Goal: Task Accomplishment & Management: Use online tool/utility

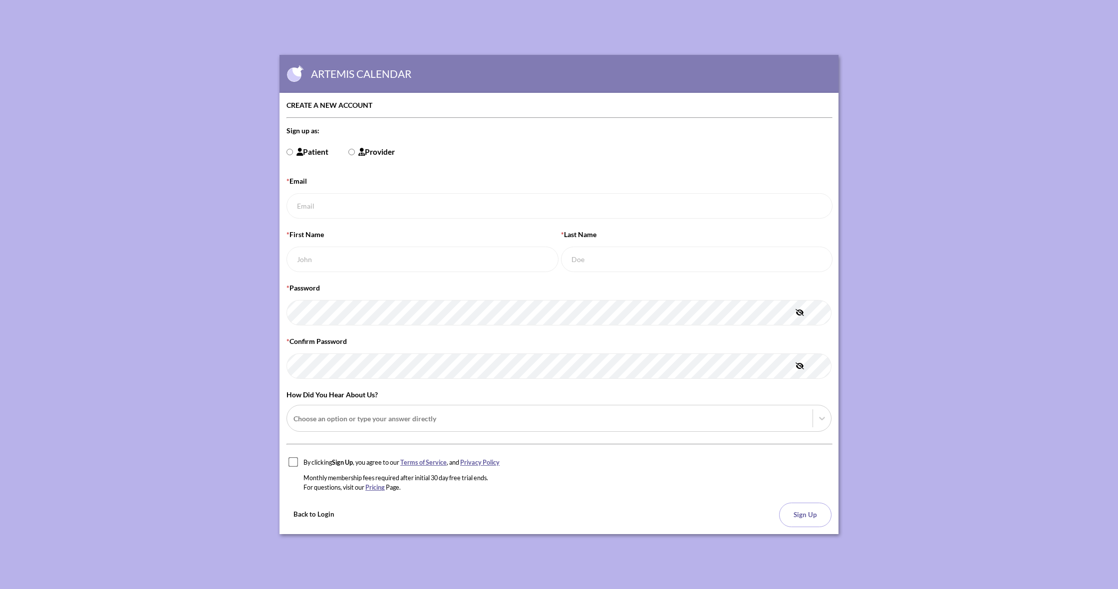
click at [316, 515] on button "Back to Login" at bounding box center [313, 514] width 55 height 23
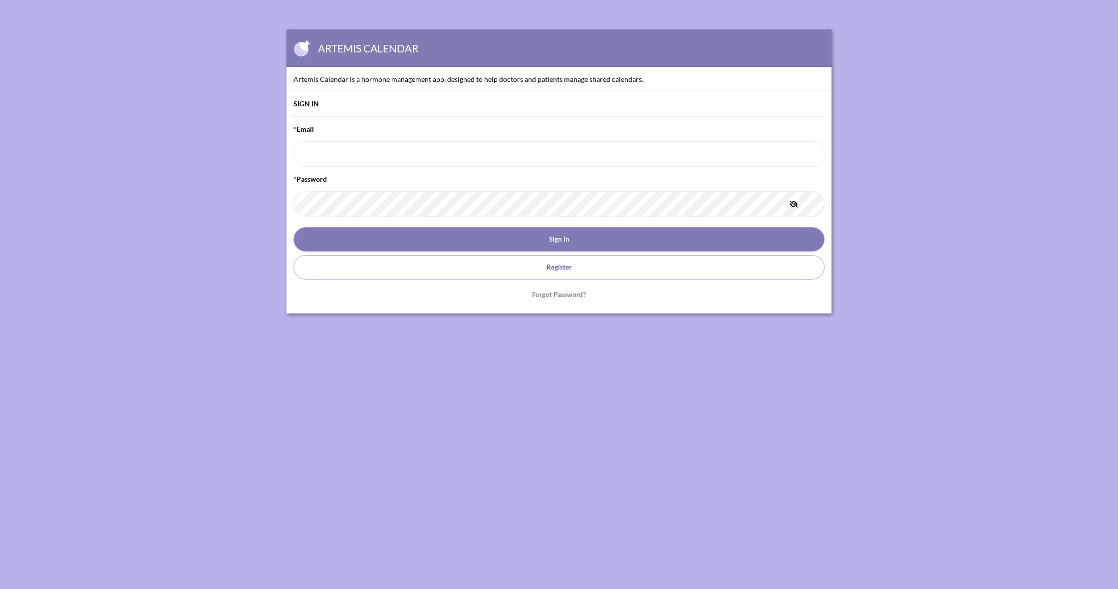
type input "[EMAIL_ADDRESS][DOMAIN_NAME]"
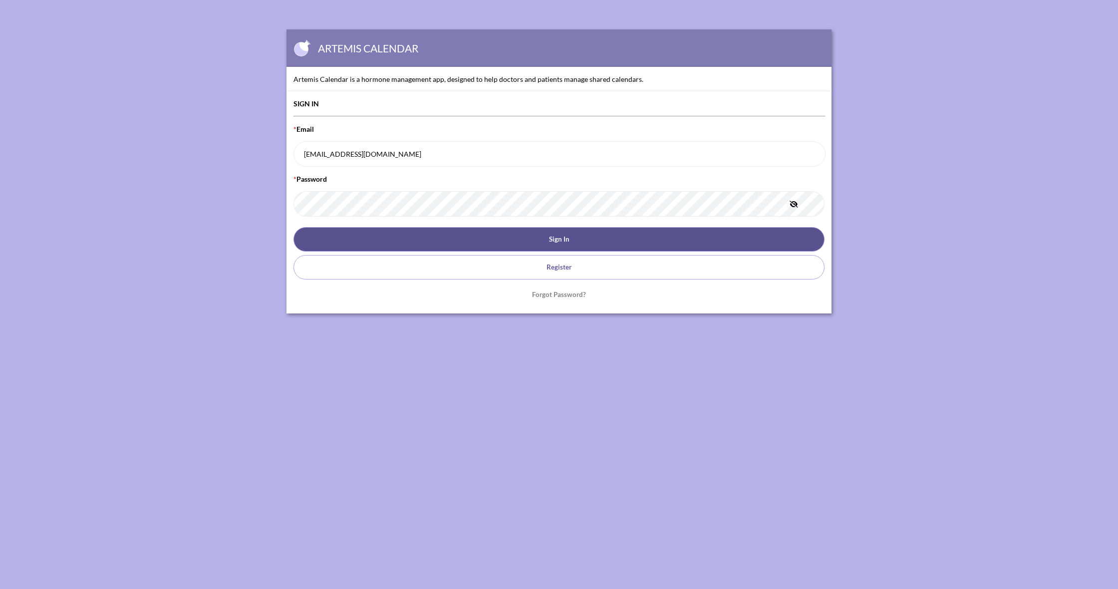
click at [559, 242] on button "Sign In" at bounding box center [558, 239] width 531 height 24
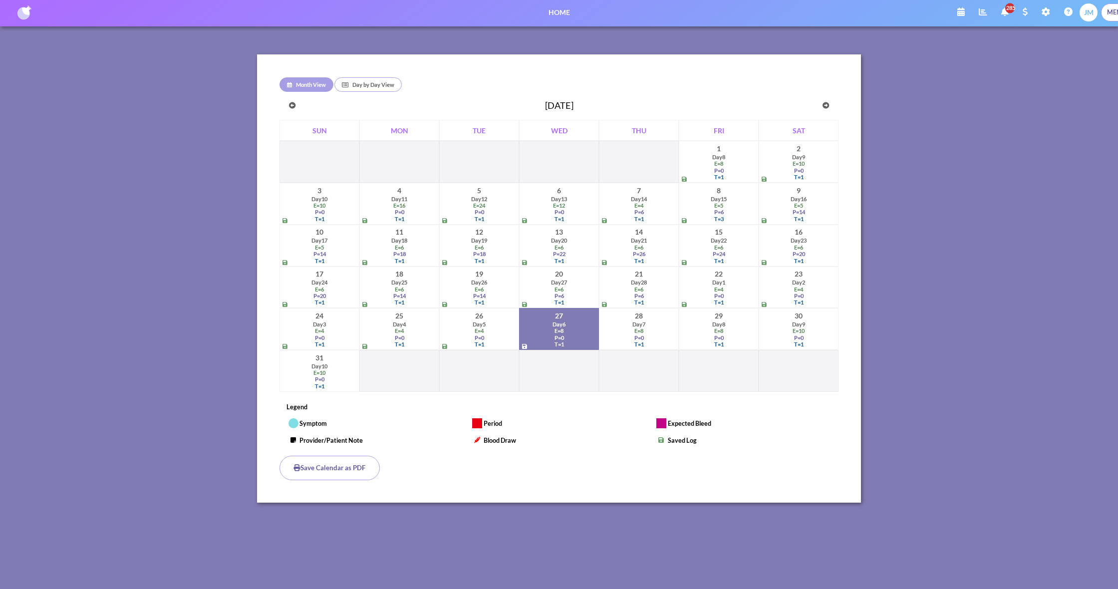
click at [648, 286] on div "E = 6" at bounding box center [638, 289] width 75 height 6
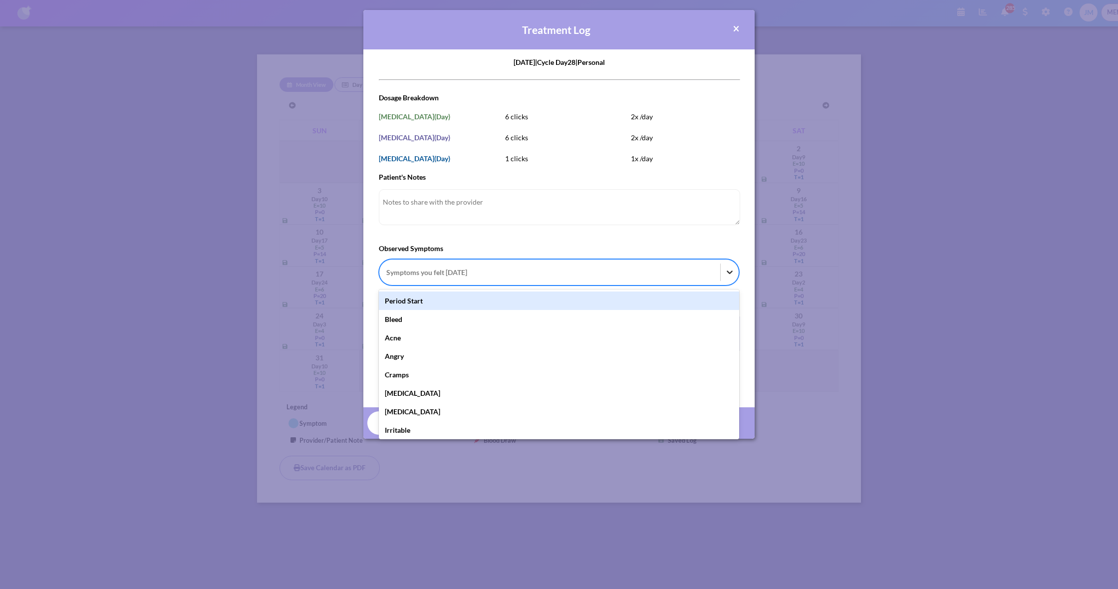
click at [730, 272] on icon at bounding box center [730, 272] width 10 height 10
click at [388, 272] on input "Observed Symptoms option Period Start focused, 1 of 36. 36 results available. U…" at bounding box center [386, 272] width 1 height 10
click at [632, 303] on div "Period Start" at bounding box center [559, 300] width 360 height 18
click at [388, 278] on input "Observed Symptoms option Period Start focused, 1 of 36. 36 results available. U…" at bounding box center [386, 272] width 1 height 10
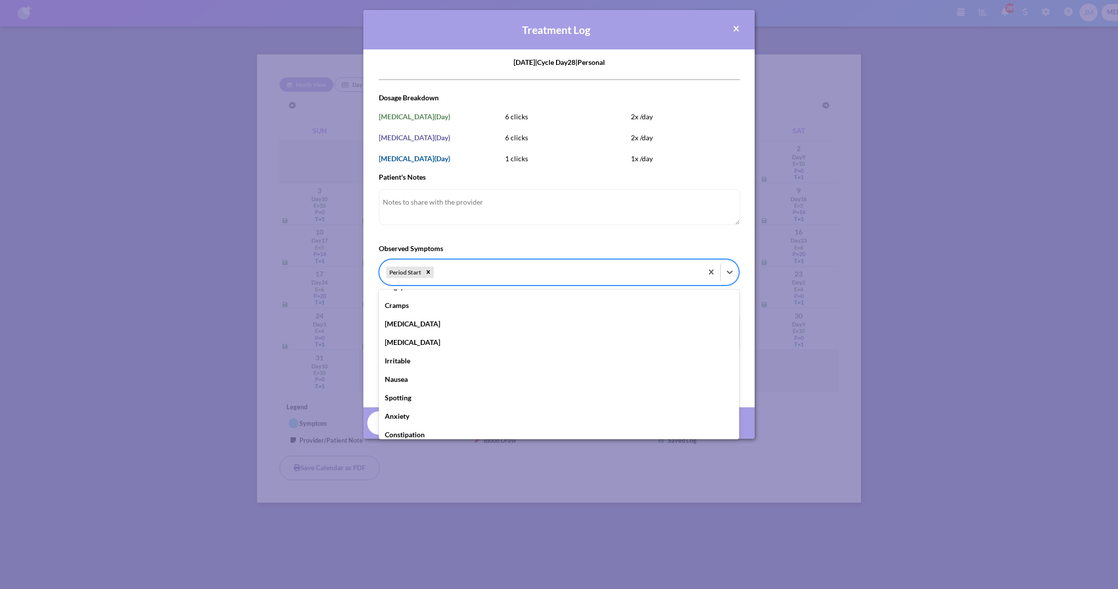
scroll to position [56, 0]
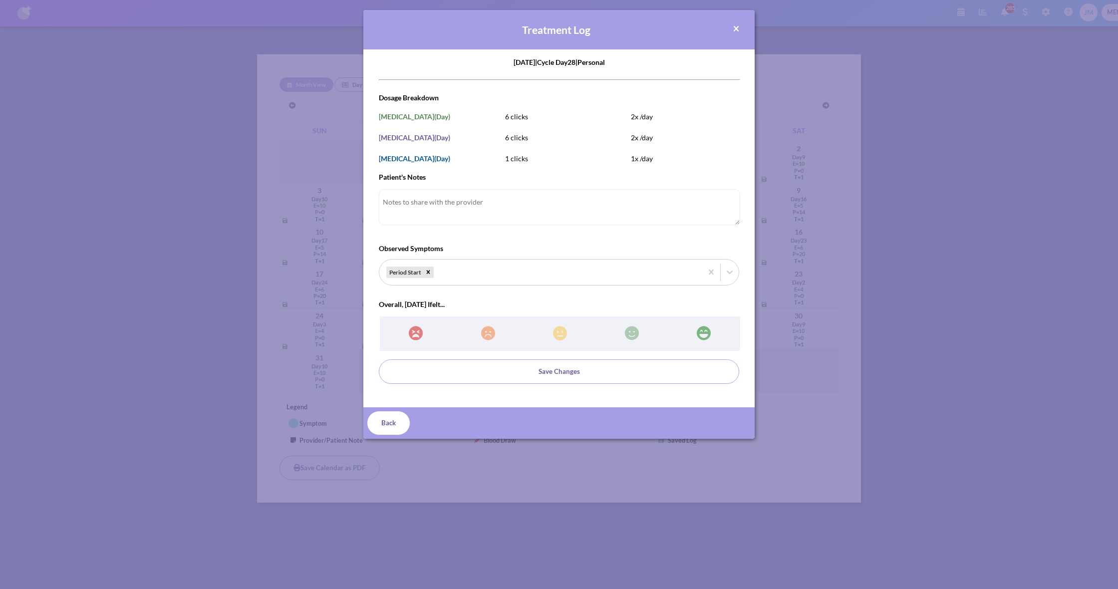
click at [635, 238] on form "[DATE] | Cycle Day 28 | personal 63850338-4512-4a41-9958-6fbb81eaee3b [DATE]T00…" at bounding box center [559, 220] width 360 height 327
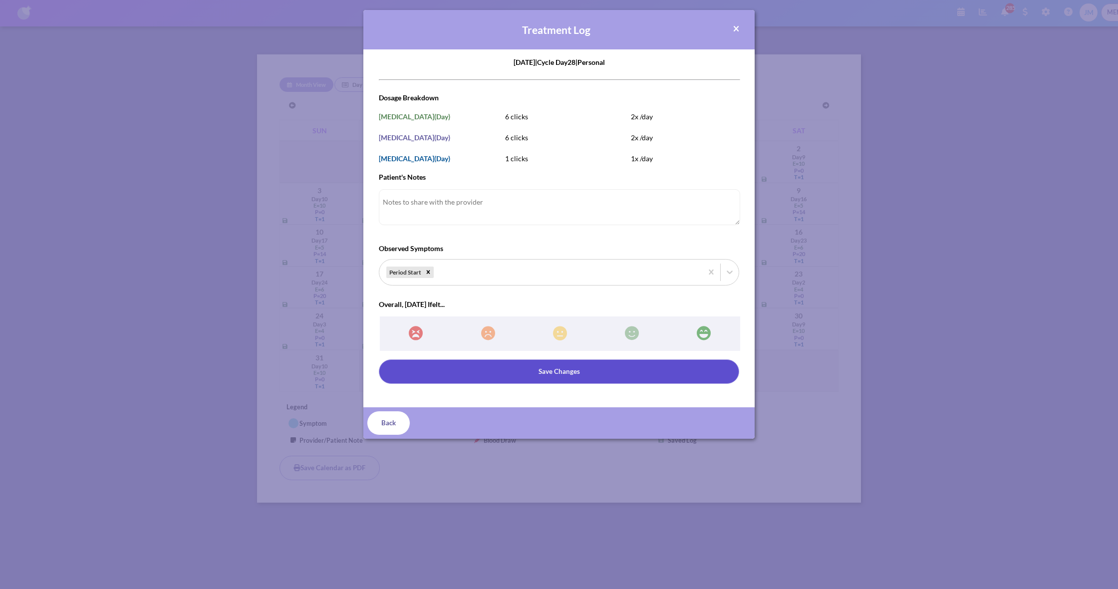
click at [585, 370] on button "Save Changes" at bounding box center [559, 371] width 360 height 24
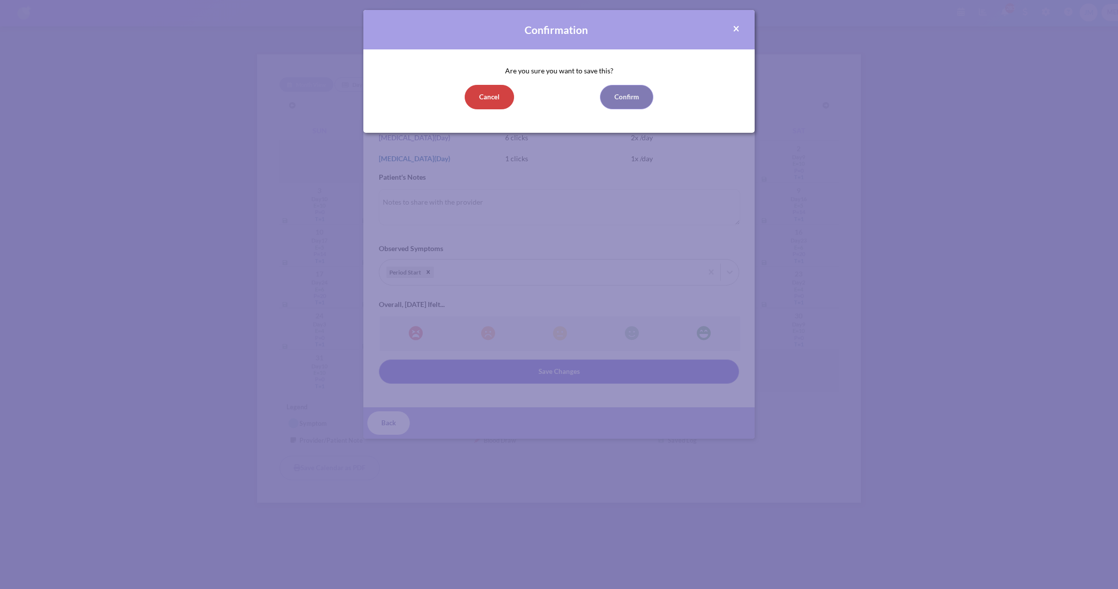
scroll to position [0, 0]
click at [629, 97] on button "Confirm" at bounding box center [626, 97] width 53 height 24
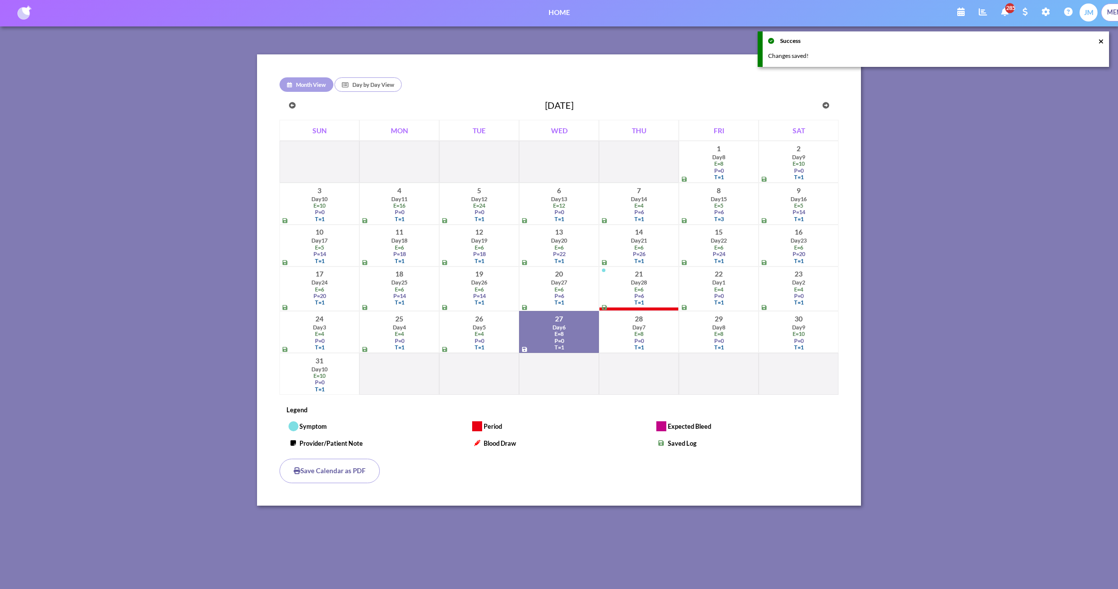
click at [731, 288] on div "E = 4" at bounding box center [718, 289] width 75 height 6
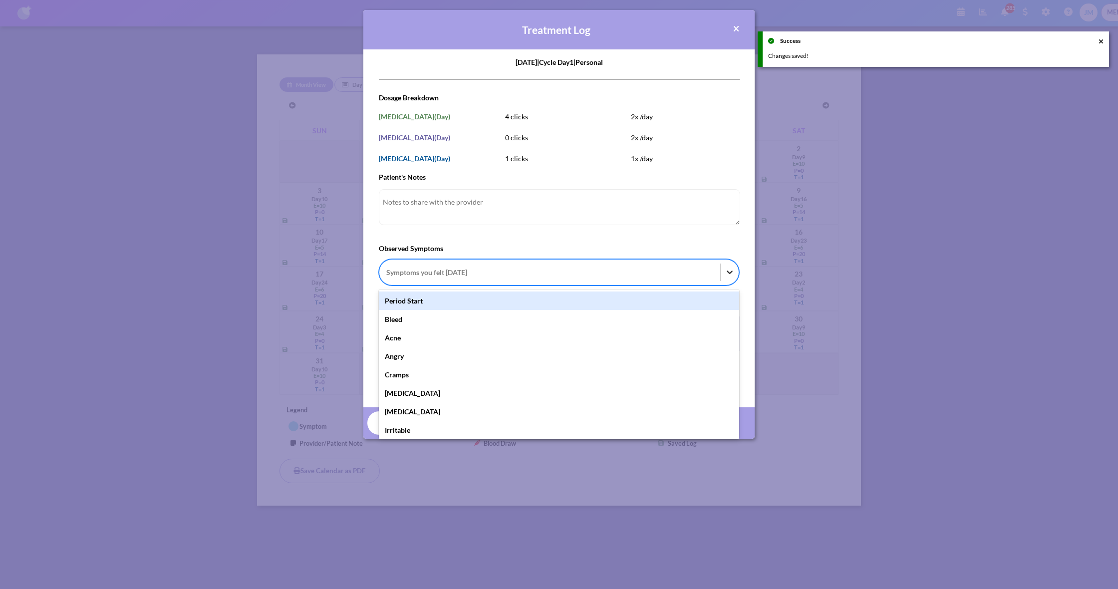
click at [731, 272] on icon at bounding box center [730, 272] width 6 height 3
click at [388, 272] on input "Observed Symptoms option Period Start focused, 1 of 36. 36 results available. U…" at bounding box center [386, 272] width 1 height 10
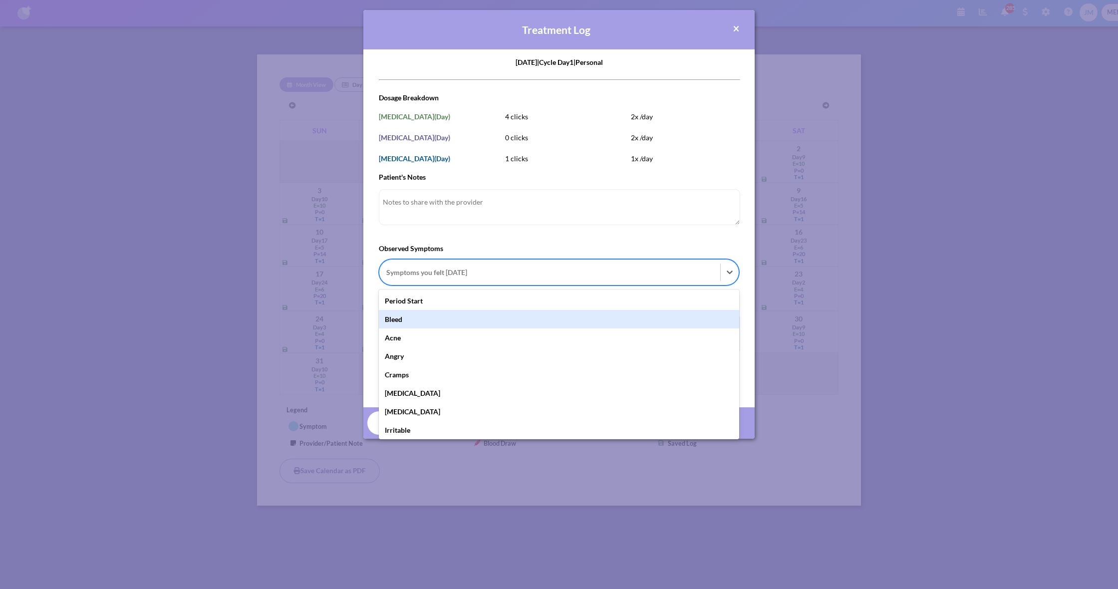
click at [689, 318] on div "Bleed" at bounding box center [559, 319] width 360 height 18
click at [388, 278] on input "Observed Symptoms option Bleed focused, 2 of 36. 36 results available. Use Up a…" at bounding box center [386, 272] width 1 height 10
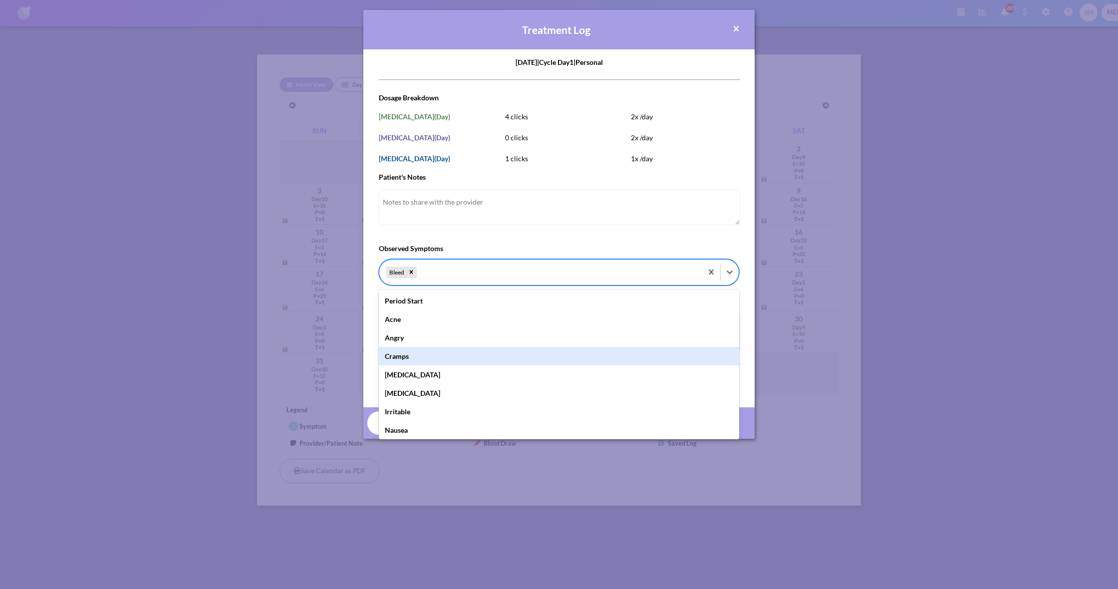
click at [663, 350] on div "Cramps" at bounding box center [559, 356] width 360 height 18
click at [420, 278] on input "Observed Symptoms option Bleed, selected. option Cramps focused, 5 of 36. 35 re…" at bounding box center [419, 272] width 1 height 10
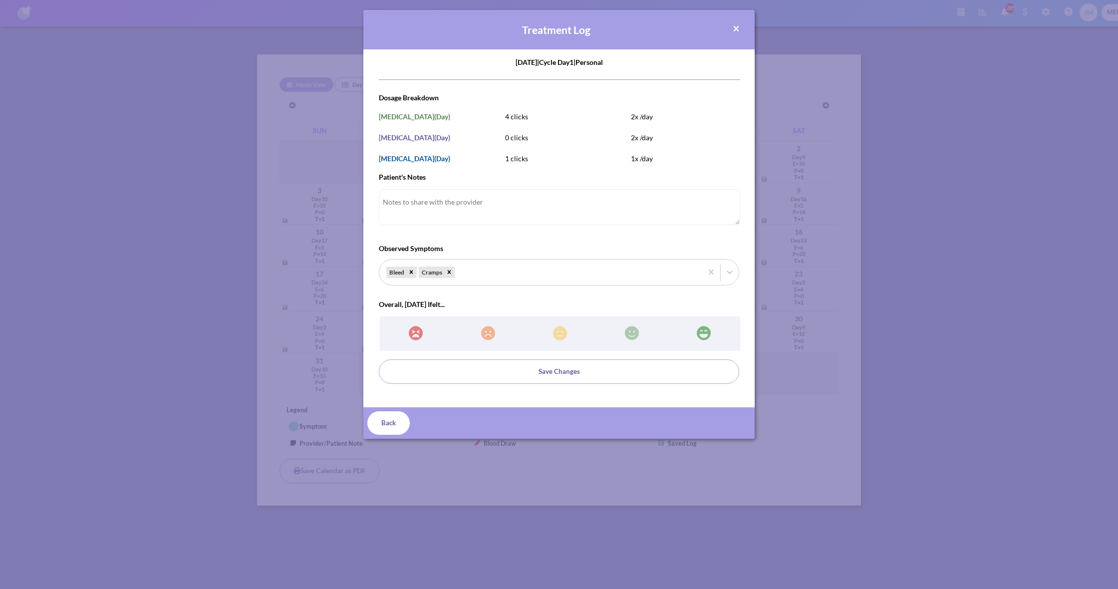
click at [648, 239] on form "[DATE] | Cycle Day 1 | personal 1eb6cce8-09e2-45de-b025-897fc4e91967 [DATE]T00:…" at bounding box center [559, 220] width 360 height 327
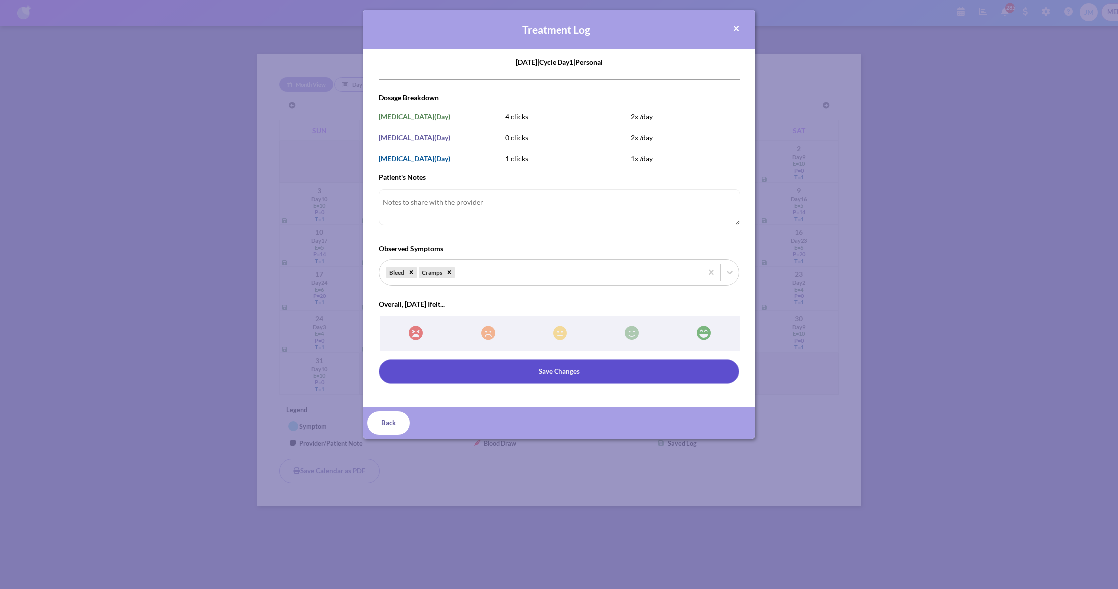
click at [629, 367] on button "Save Changes" at bounding box center [559, 371] width 360 height 24
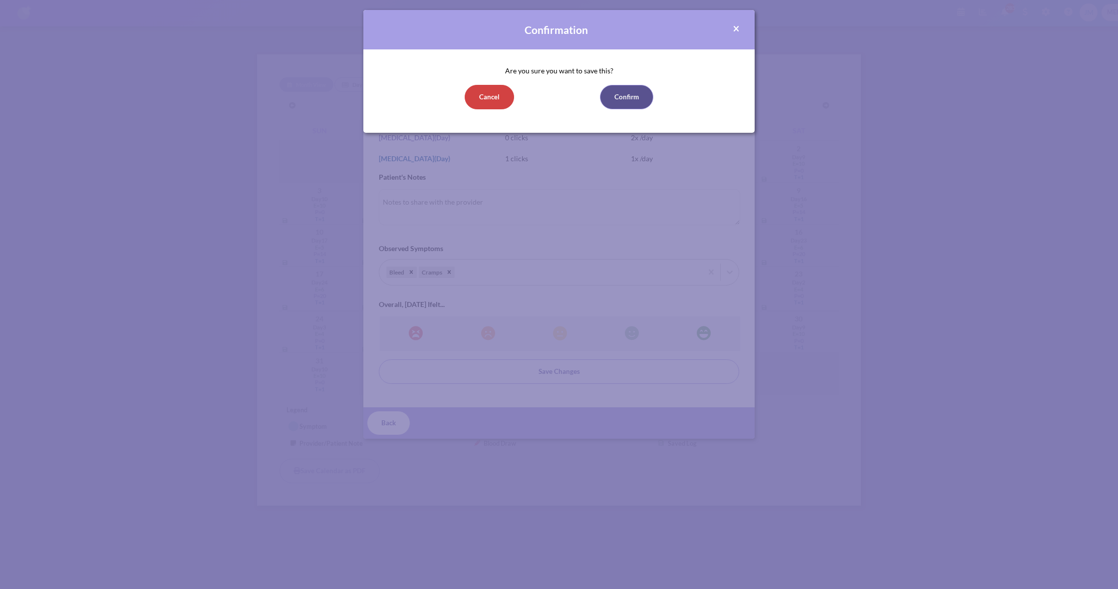
click at [634, 99] on button "Confirm" at bounding box center [626, 97] width 53 height 24
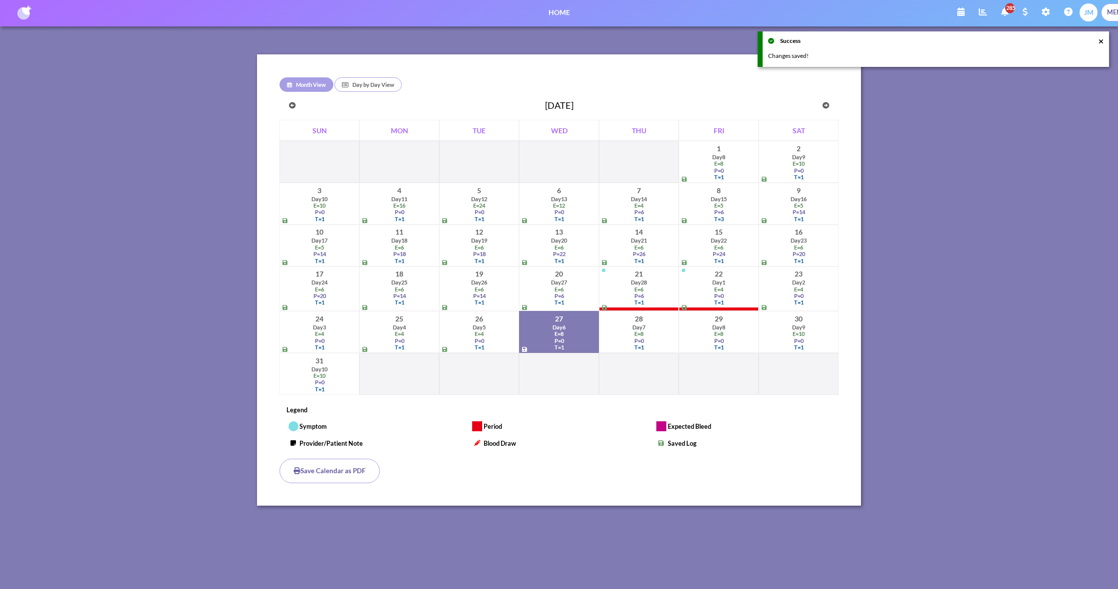
click at [816, 292] on div "P = 0" at bounding box center [798, 295] width 75 height 6
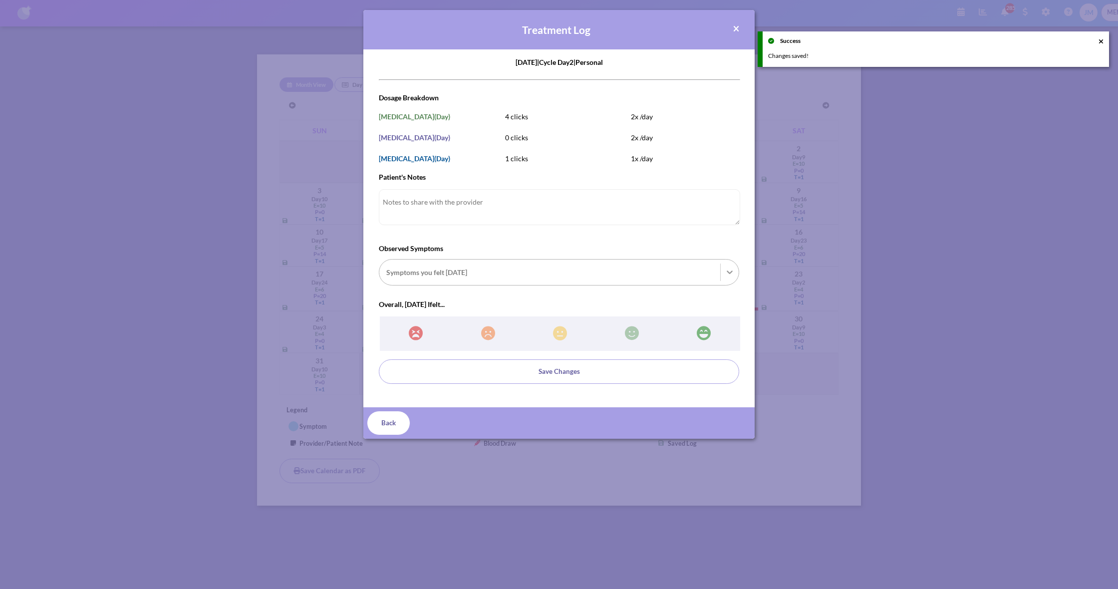
click at [729, 271] on icon at bounding box center [730, 272] width 10 height 10
click at [388, 271] on input "Observed Symptoms Symptoms you felt [DATE]" at bounding box center [386, 272] width 1 height 10
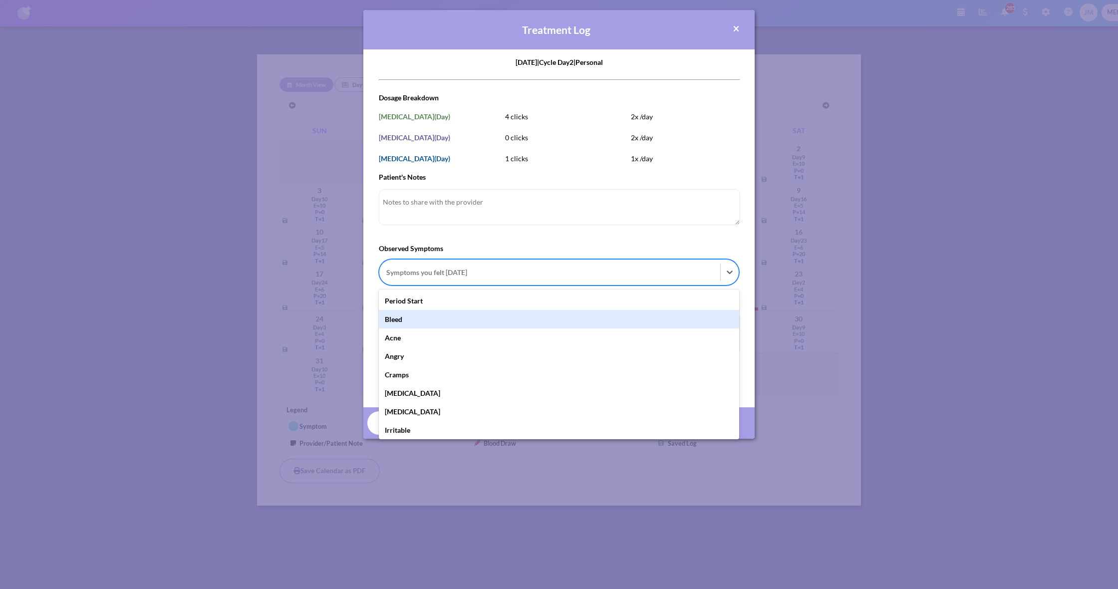
click at [659, 315] on div "Bleed" at bounding box center [559, 319] width 360 height 18
click at [388, 278] on input "Observed Symptoms option Bleed focused, 2 of 36. 36 results available. Use Up a…" at bounding box center [386, 272] width 1 height 10
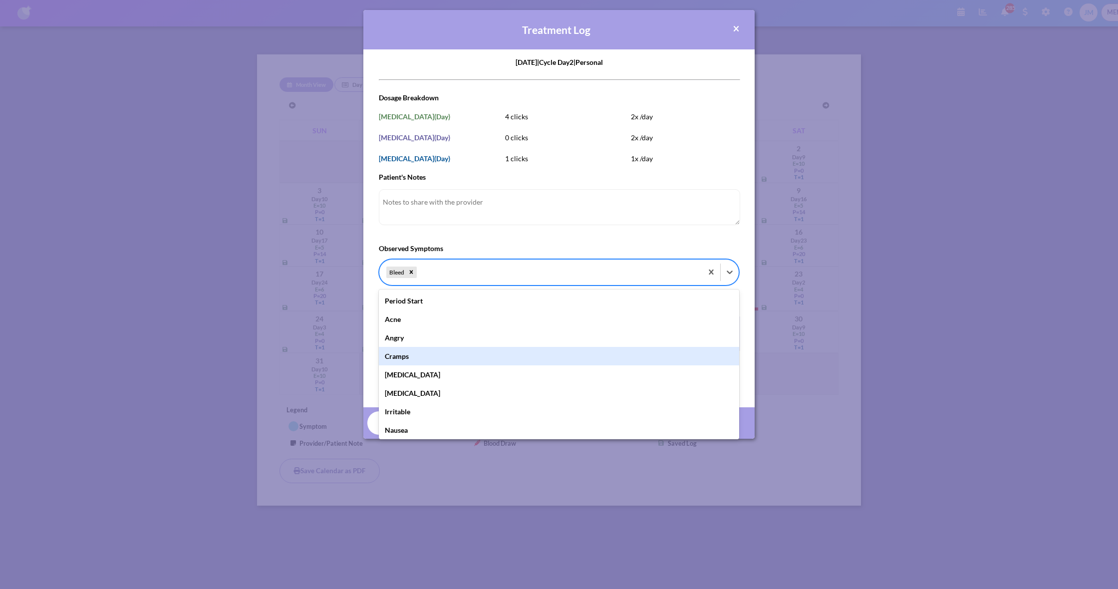
click at [657, 355] on div "Cramps" at bounding box center [559, 356] width 360 height 18
click at [420, 278] on input "Observed Symptoms option Bleed, selected. option Cramps focused, 5 of 36. 35 re…" at bounding box center [419, 272] width 1 height 10
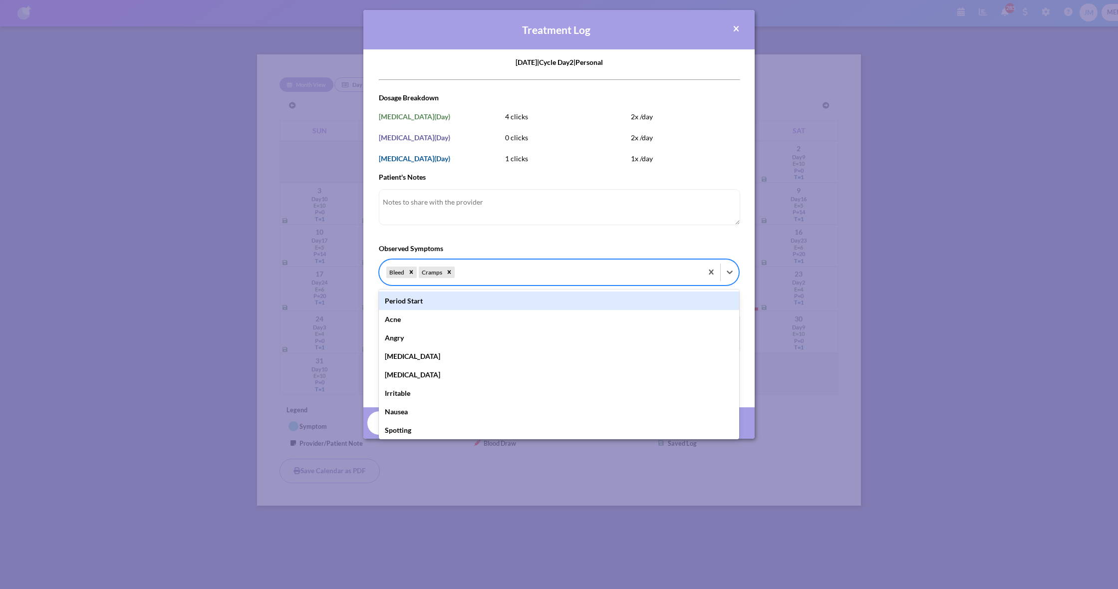
click at [664, 244] on div "Observed Symptoms option Cramps, selected. option Period Start focused, 1 of 36…" at bounding box center [559, 266] width 360 height 47
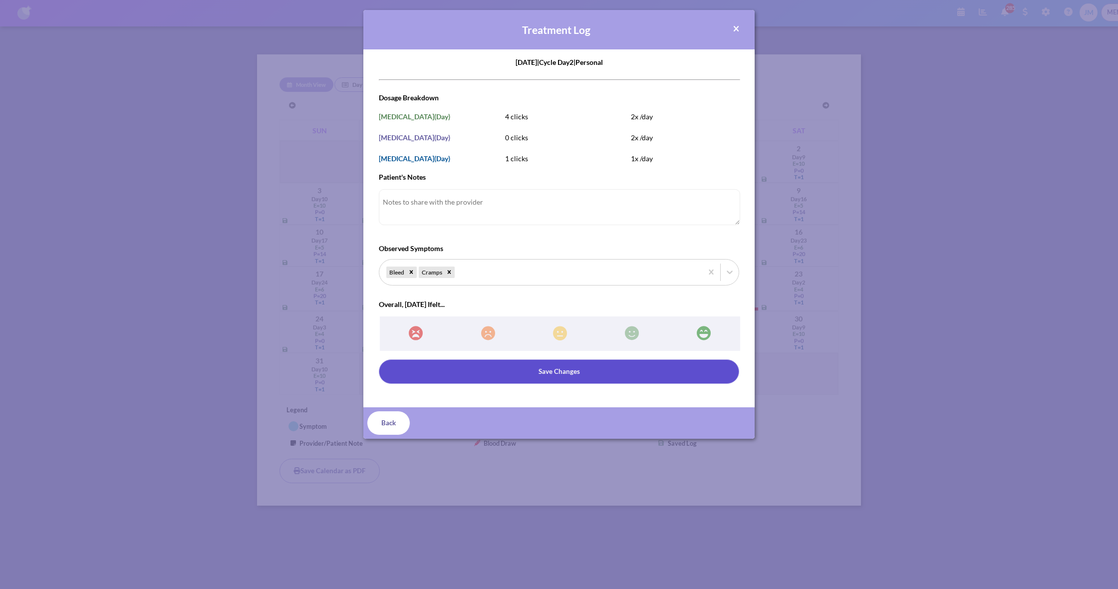
click at [624, 372] on button "Save Changes" at bounding box center [559, 371] width 360 height 24
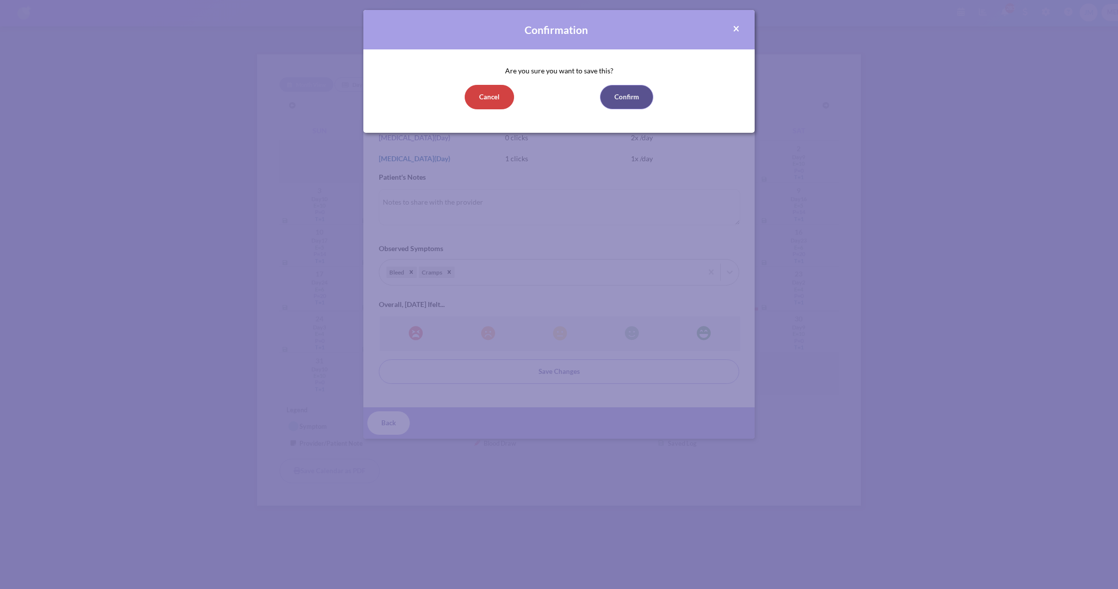
click at [618, 101] on button "Confirm" at bounding box center [626, 97] width 53 height 24
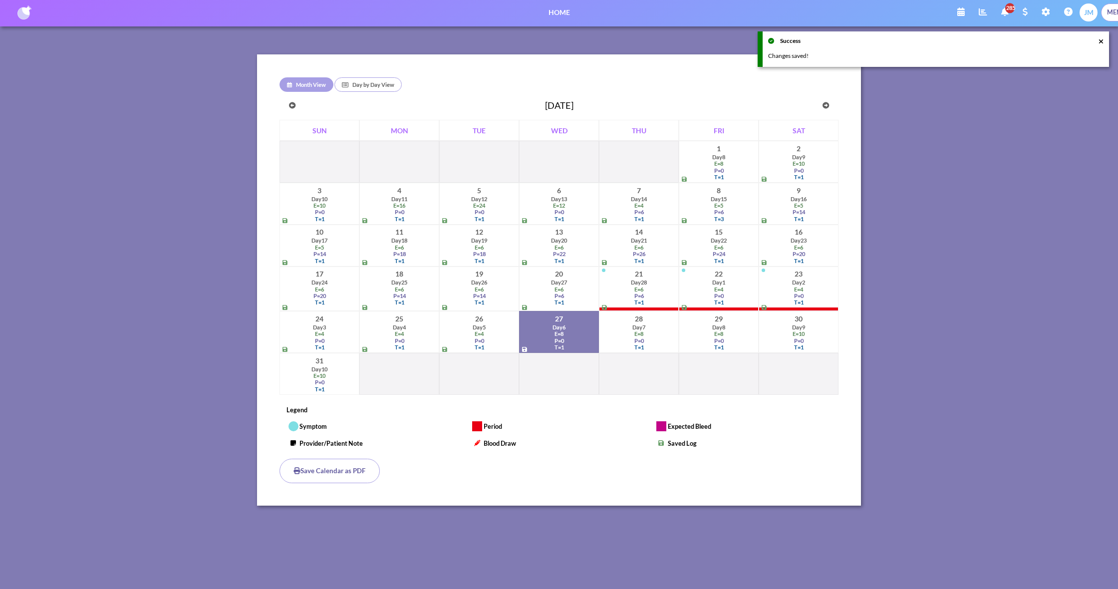
click at [331, 330] on div "E = 4" at bounding box center [319, 333] width 75 height 6
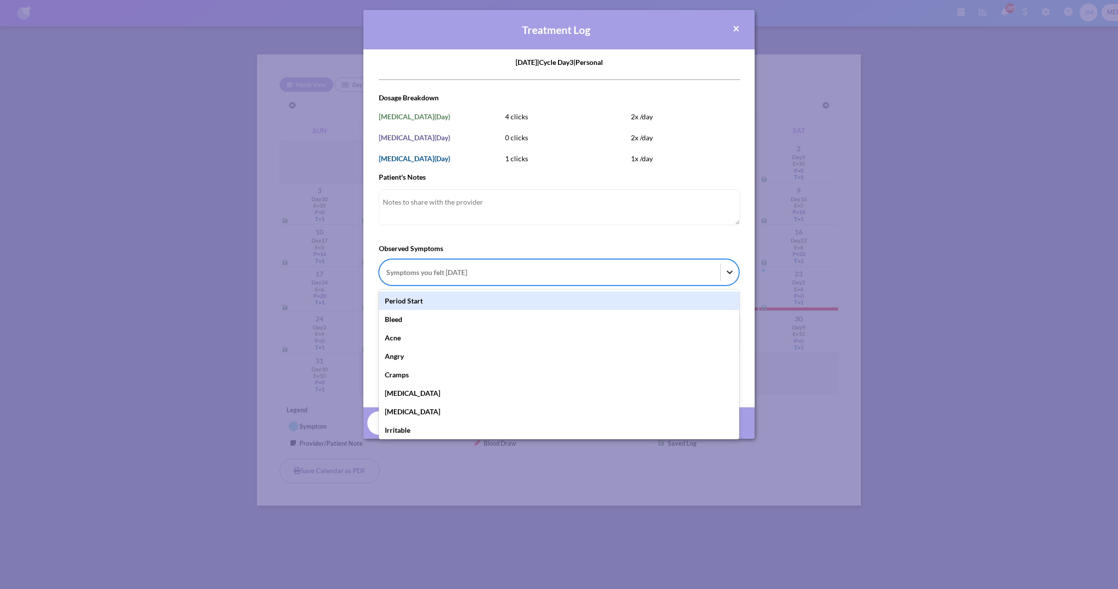
click at [733, 271] on icon at bounding box center [730, 272] width 10 height 10
click at [388, 271] on input "Observed Symptoms option Period Start focused, 1 of 36. 36 results available. U…" at bounding box center [386, 272] width 1 height 10
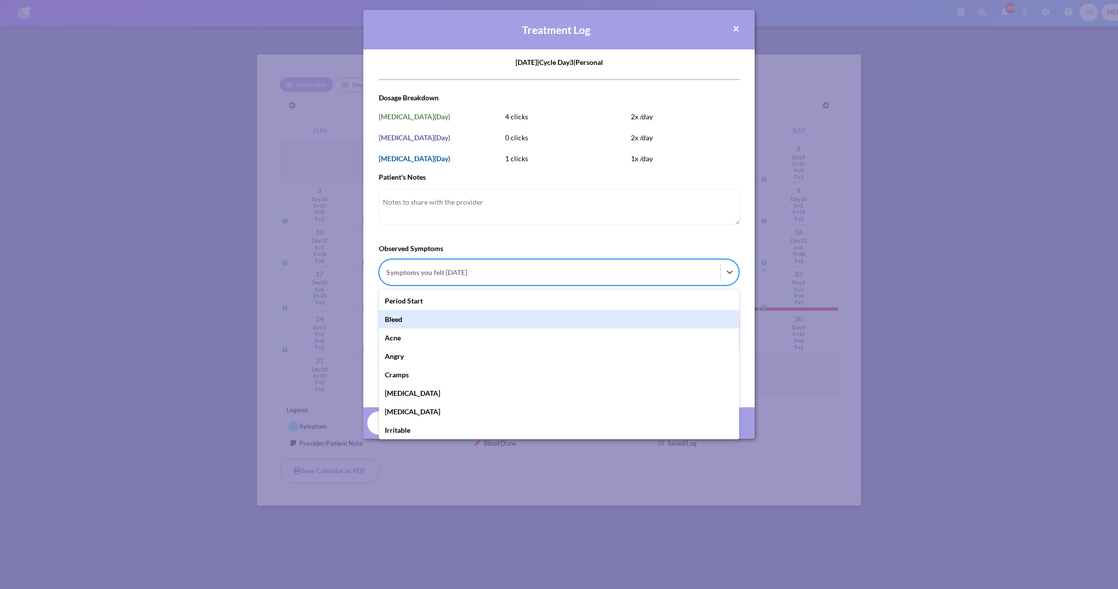
click at [701, 318] on div "Bleed" at bounding box center [559, 319] width 360 height 18
click at [388, 278] on input "Observed Symptoms option Bleed focused, 2 of 36. 36 results available. Use Up a…" at bounding box center [386, 272] width 1 height 10
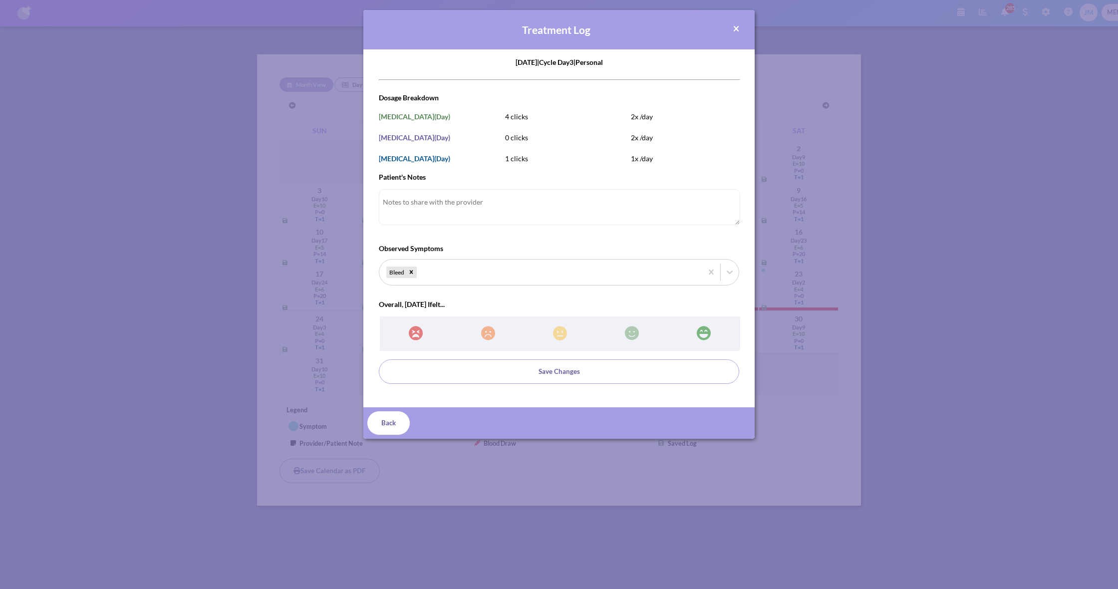
click at [666, 243] on form "[DATE] | Cycle Day 3 | personal c0d69020-af0c-4ba9-b66d-48507abf5179 [DATE]T00:…" at bounding box center [559, 220] width 360 height 327
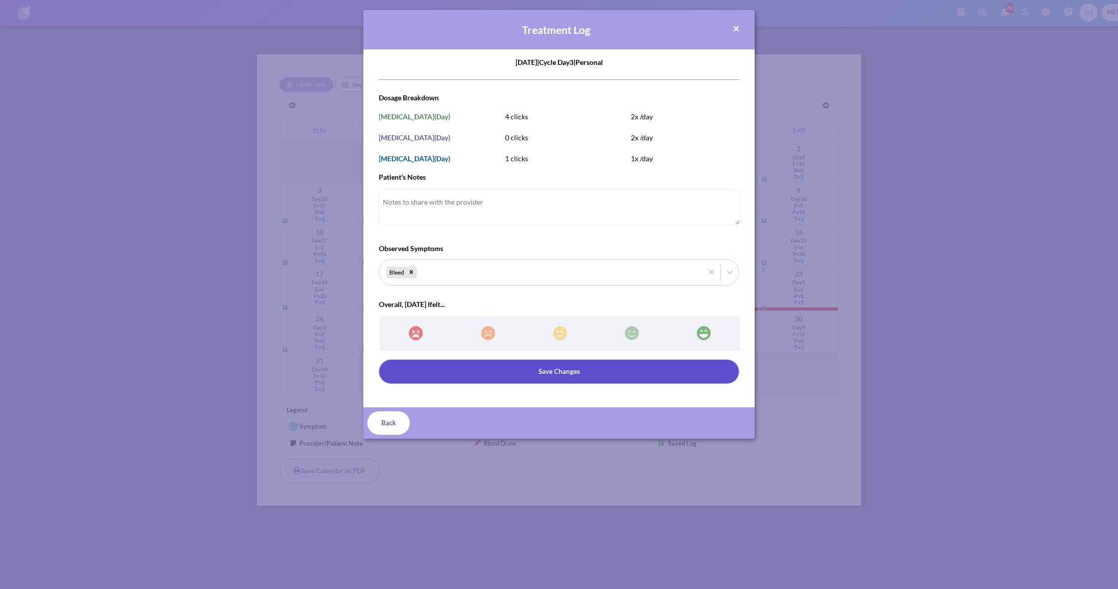
click at [598, 371] on button "Save Changes" at bounding box center [559, 371] width 360 height 24
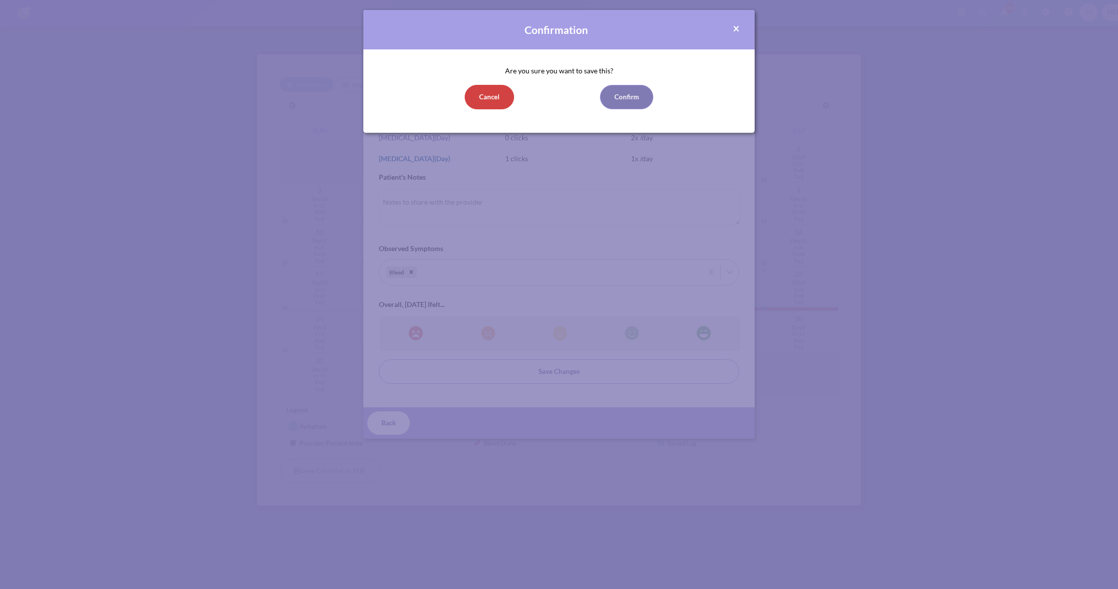
click at [624, 97] on button "Confirm" at bounding box center [626, 97] width 53 height 24
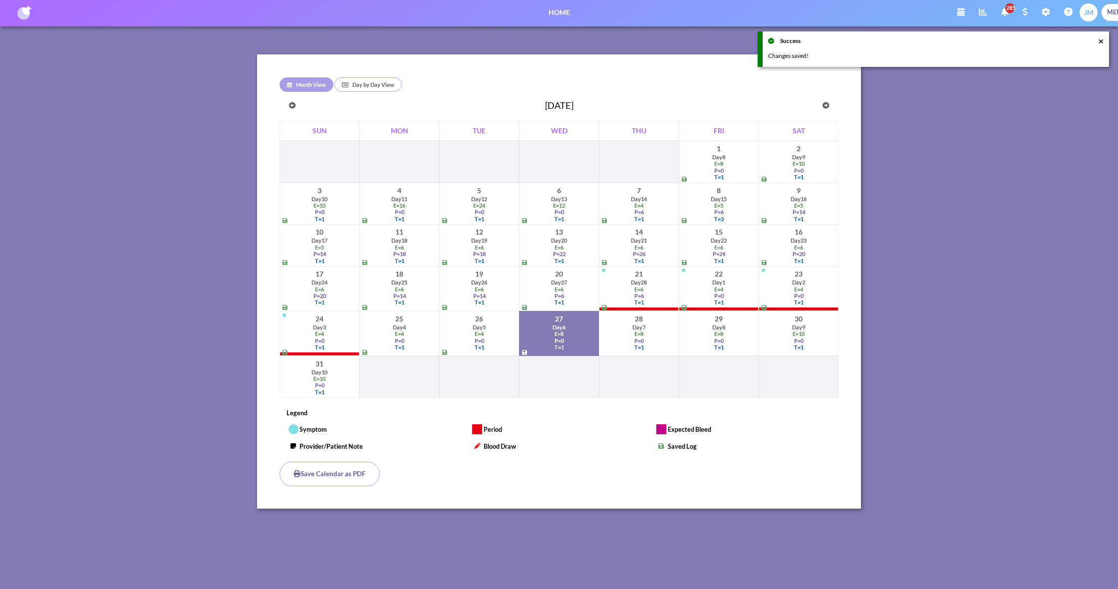
click at [1102, 40] on icon "button" at bounding box center [1101, 41] width 5 height 6
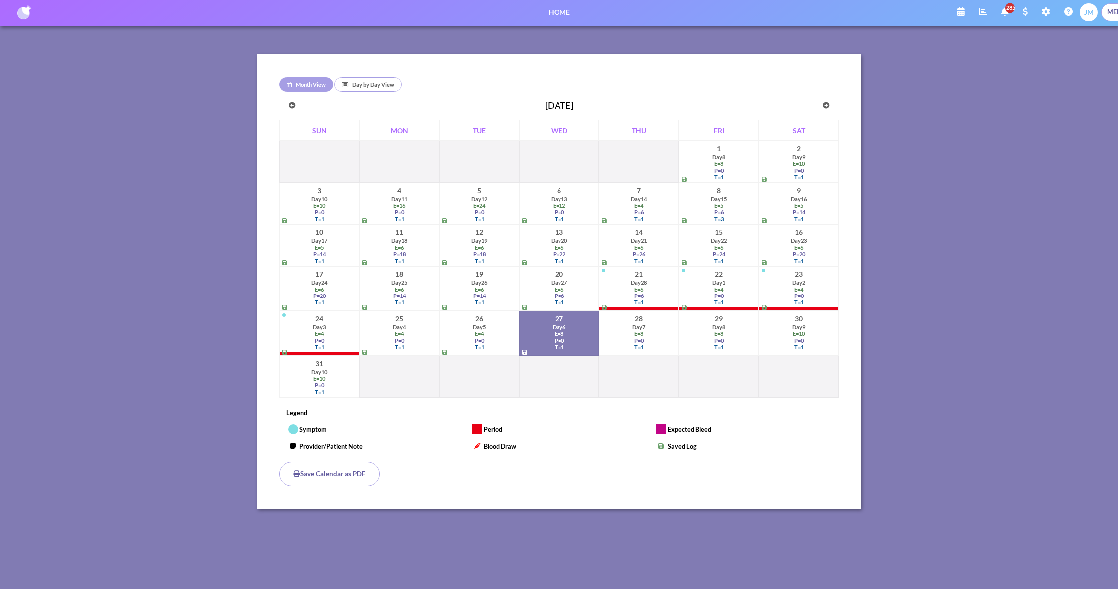
click at [292, 105] on button "button" at bounding box center [292, 105] width 20 height 23
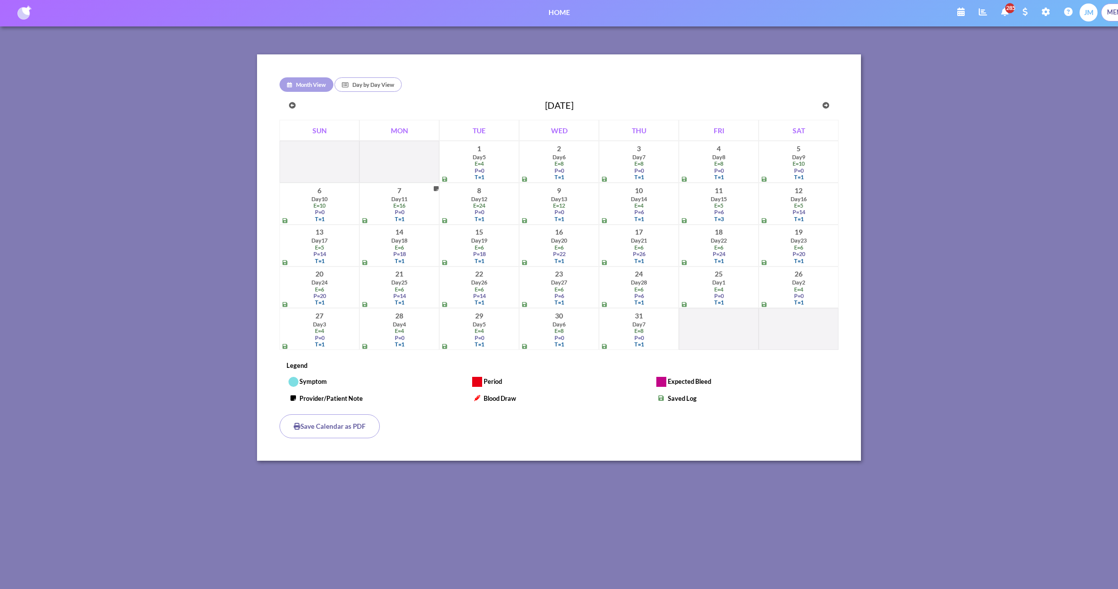
click at [722, 251] on div "P = 24" at bounding box center [718, 254] width 75 height 6
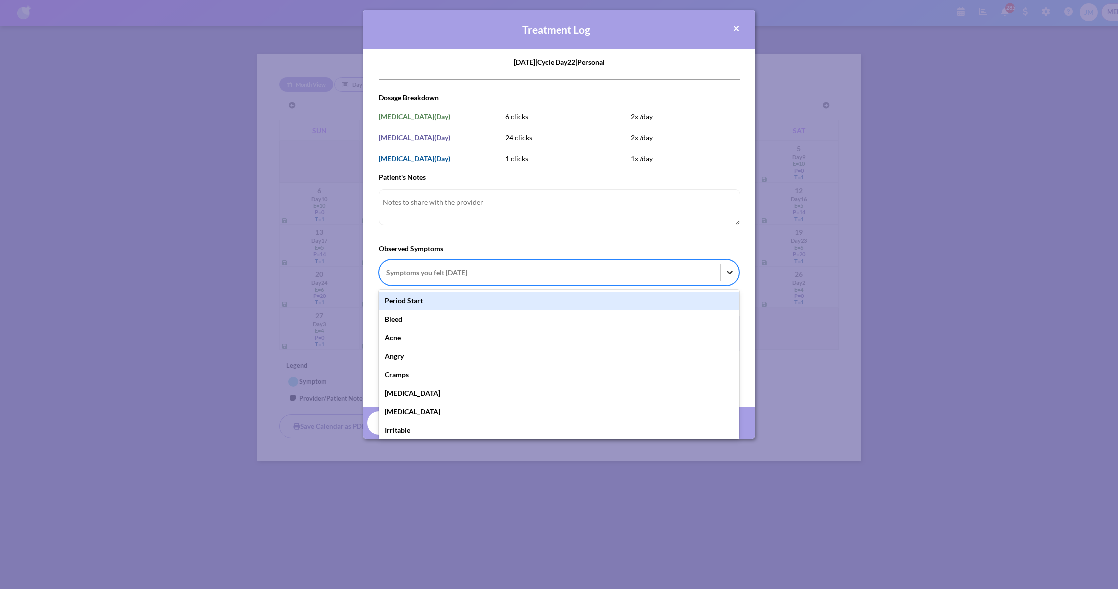
click at [732, 272] on icon at bounding box center [730, 272] width 6 height 3
click at [388, 272] on input "Observed Symptoms option Period Start focused, 1 of 36. 36 results available. U…" at bounding box center [386, 272] width 1 height 10
click at [672, 302] on div "Period Start" at bounding box center [559, 300] width 360 height 18
click at [388, 278] on input "Observed Symptoms option Period Start focused, 1 of 36. 36 results available. U…" at bounding box center [386, 272] width 1 height 10
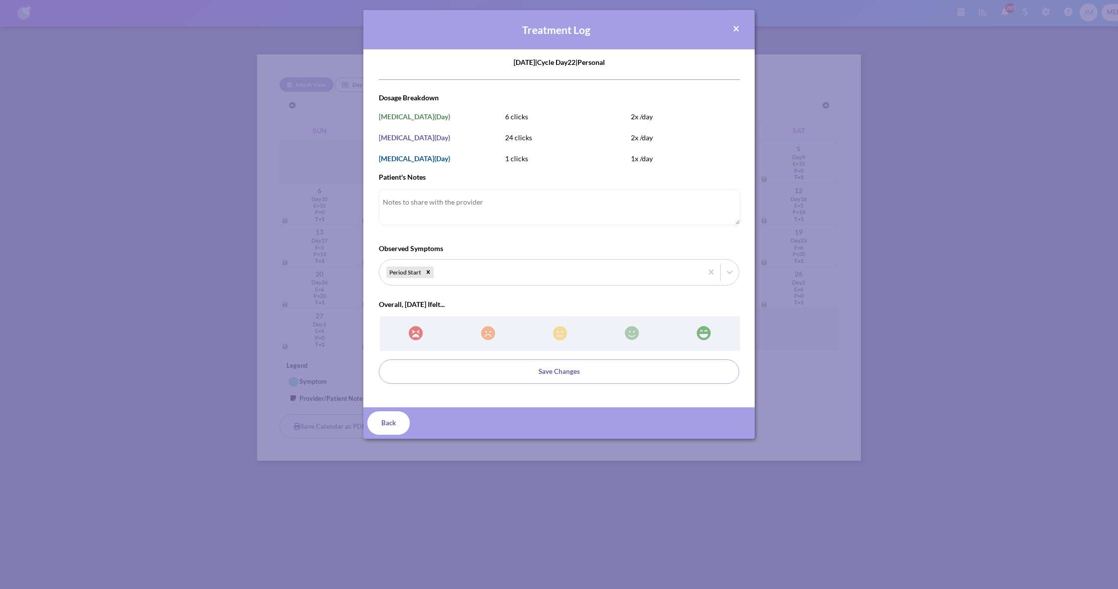
drag, startPoint x: 676, startPoint y: 241, endPoint x: 675, endPoint y: 246, distance: 5.5
click at [676, 241] on form "[DATE] | Cycle Day 22 | personal 09d91316-2c02-42bb-b87d-ab16efa2eca3 [DATE]T00…" at bounding box center [559, 220] width 360 height 327
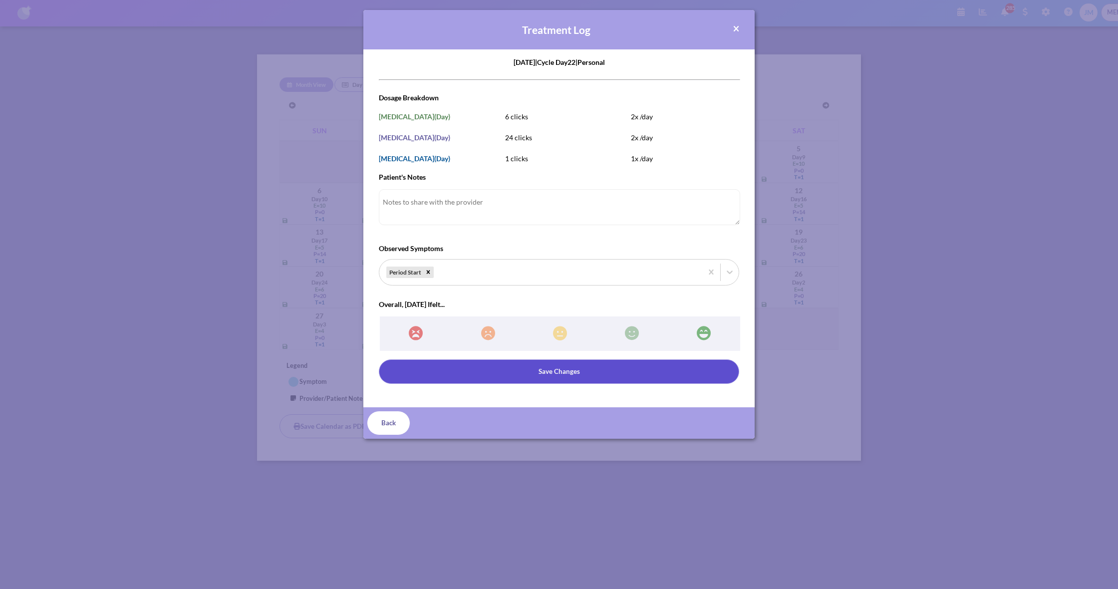
click at [636, 372] on button "Save Changes" at bounding box center [559, 371] width 360 height 24
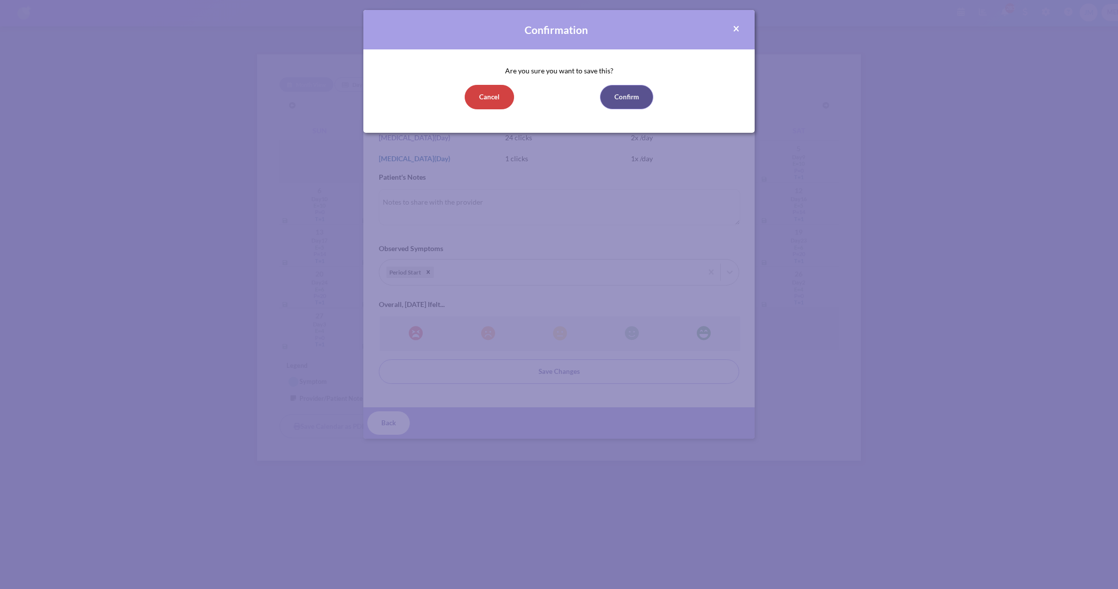
click at [642, 98] on button "Confirm" at bounding box center [626, 97] width 53 height 24
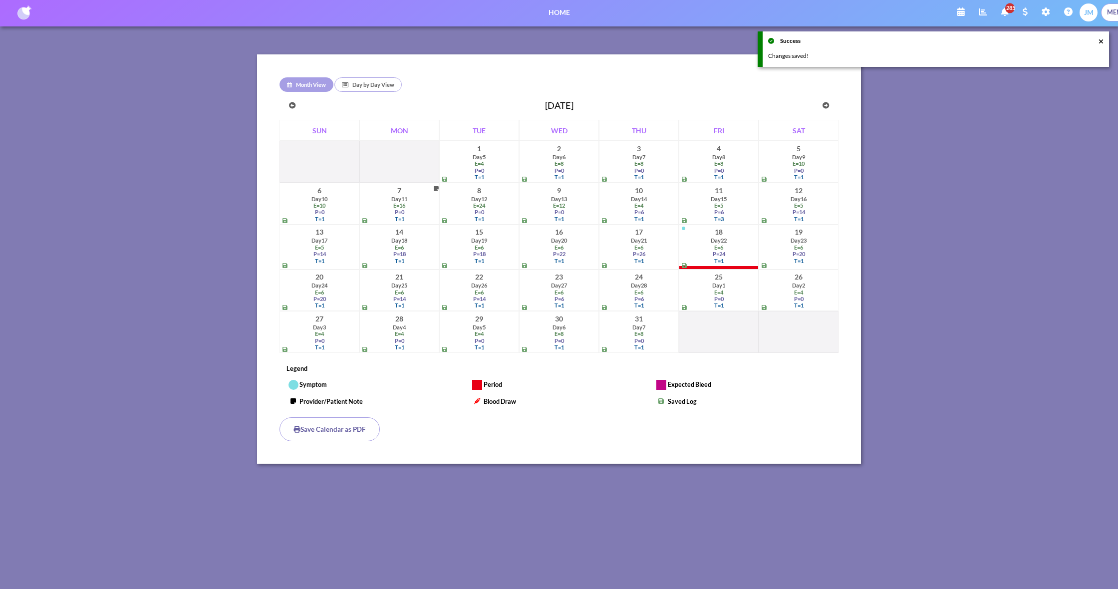
click at [794, 247] on div "E = 6" at bounding box center [798, 247] width 75 height 6
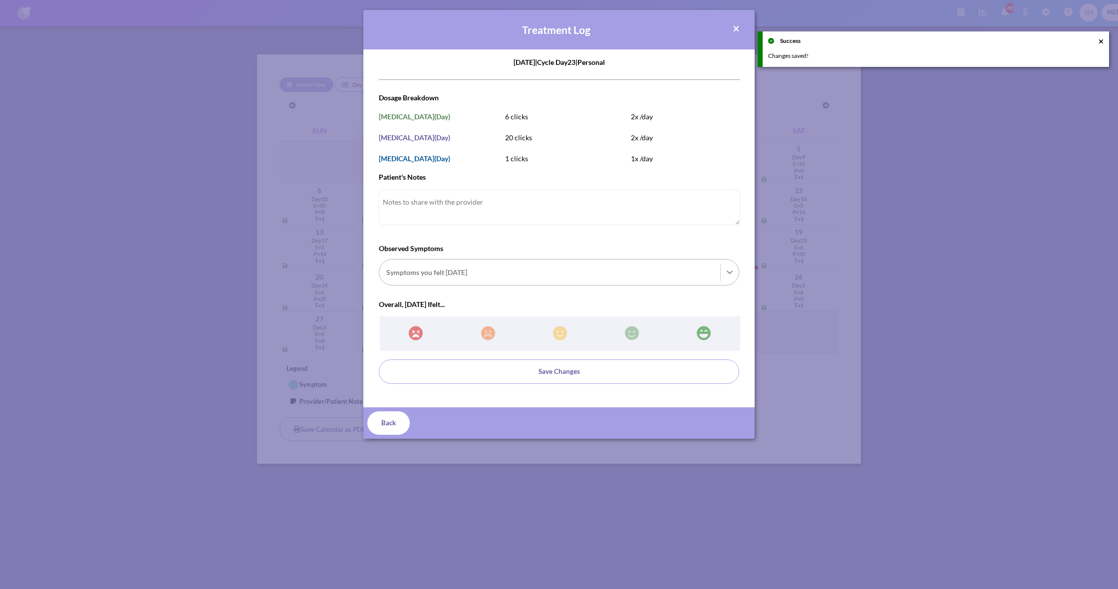
click at [731, 272] on icon at bounding box center [730, 272] width 6 height 3
click at [388, 272] on input "Observed Symptoms Symptoms you felt [DATE]" at bounding box center [386, 272] width 1 height 10
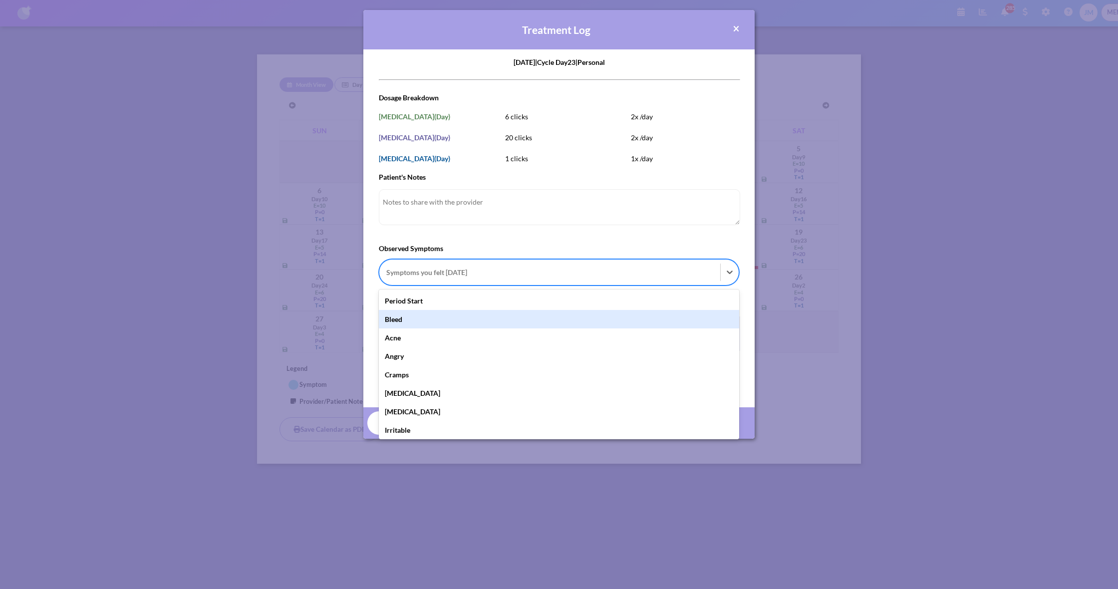
click at [691, 326] on div "Bleed" at bounding box center [559, 319] width 360 height 18
click at [388, 278] on input "Observed Symptoms option Bleed focused, 2 of 36. 36 results available. Use Up a…" at bounding box center [386, 272] width 1 height 10
click at [658, 240] on form "[DATE] | Cycle Day 23 | personal 9fe5938f-7621-481b-8a2c-7a3d6cbfc6a5 [DATE]T00…" at bounding box center [559, 220] width 360 height 327
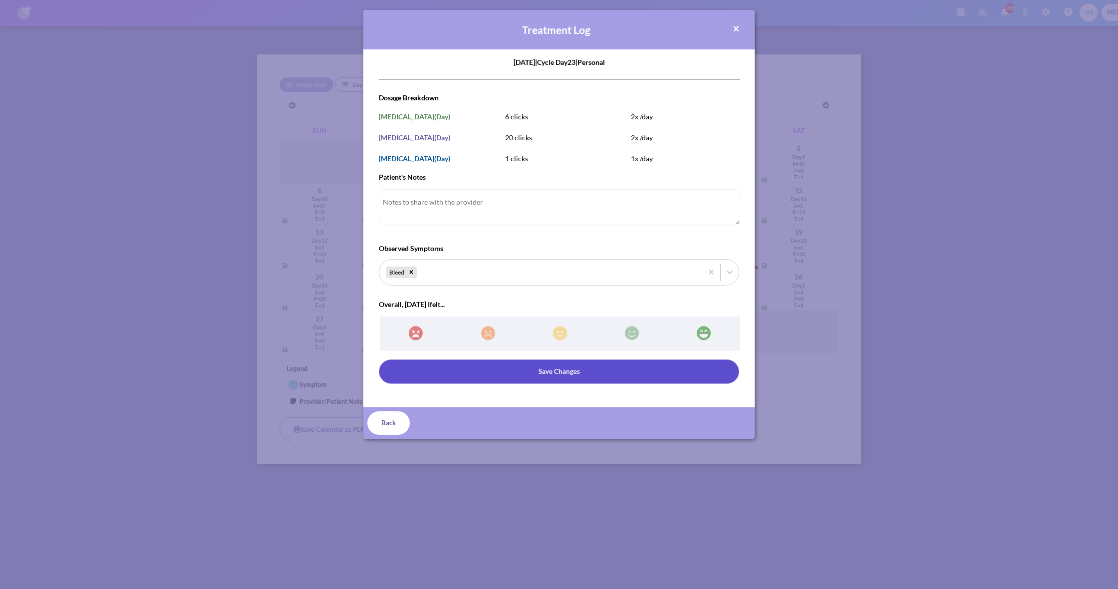
click at [605, 367] on button "Save Changes" at bounding box center [559, 371] width 360 height 24
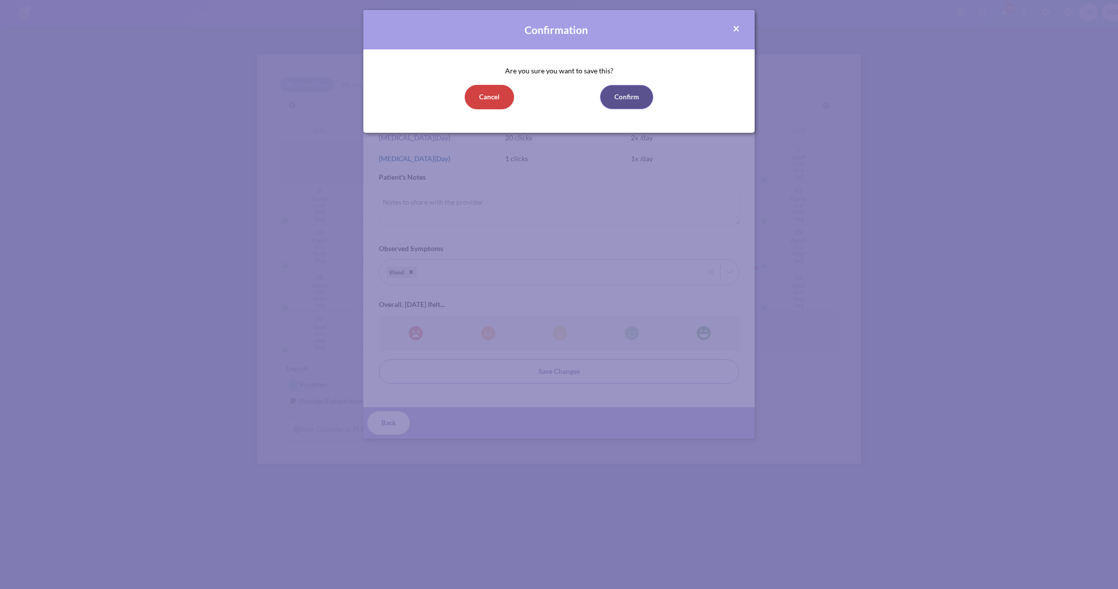
click at [632, 99] on button "Confirm" at bounding box center [626, 97] width 53 height 24
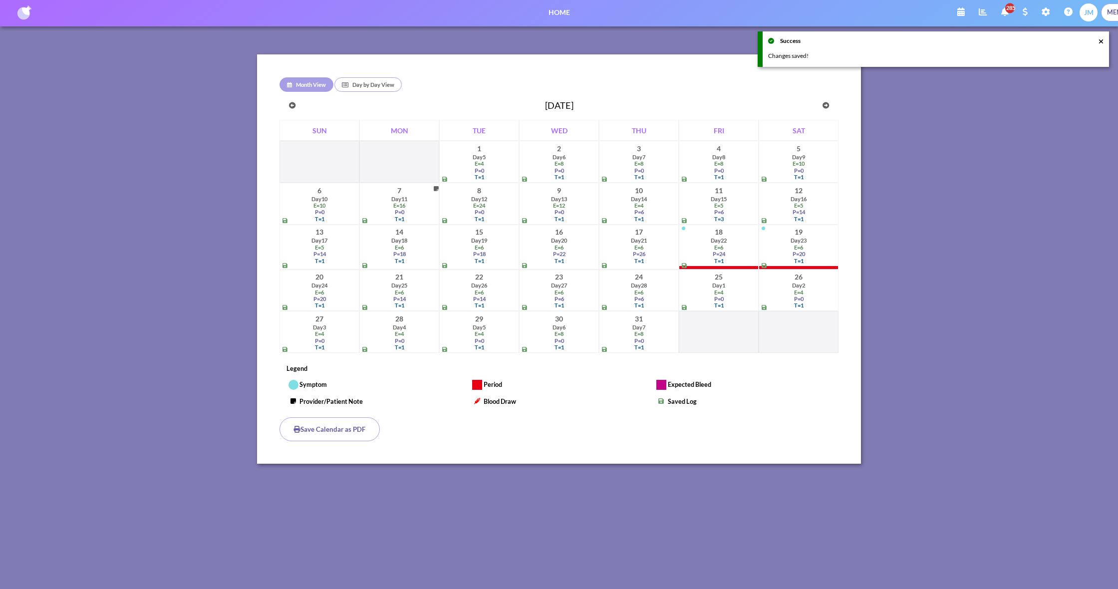
click at [338, 289] on div "E = 6" at bounding box center [319, 292] width 75 height 6
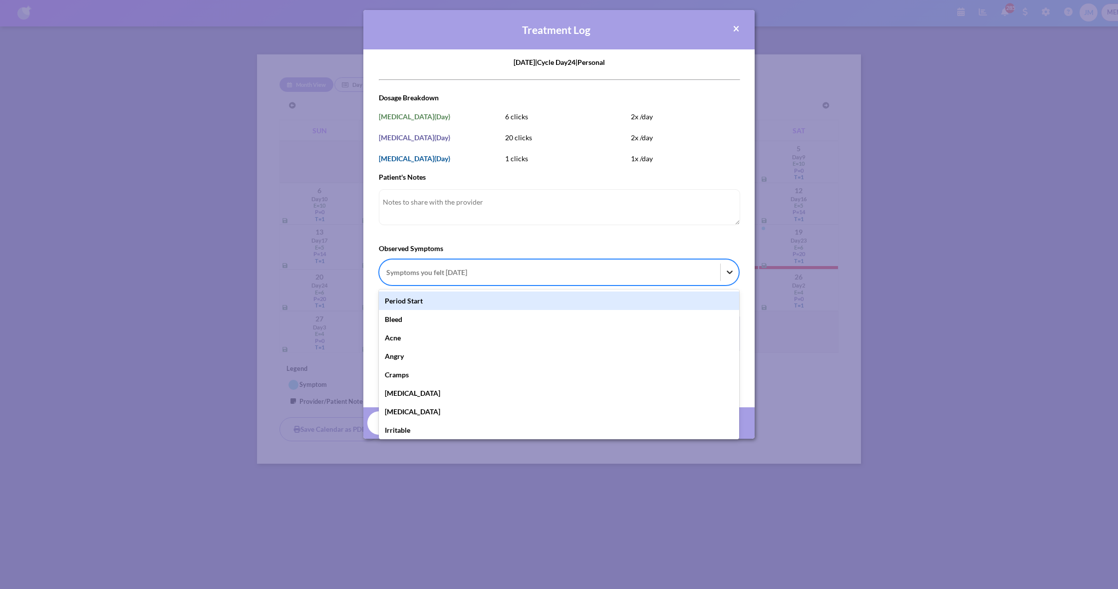
click at [732, 271] on icon at bounding box center [730, 272] width 6 height 3
click at [388, 271] on input "Observed Symptoms option Period Start focused, 1 of 36. 36 results available. U…" at bounding box center [386, 272] width 1 height 10
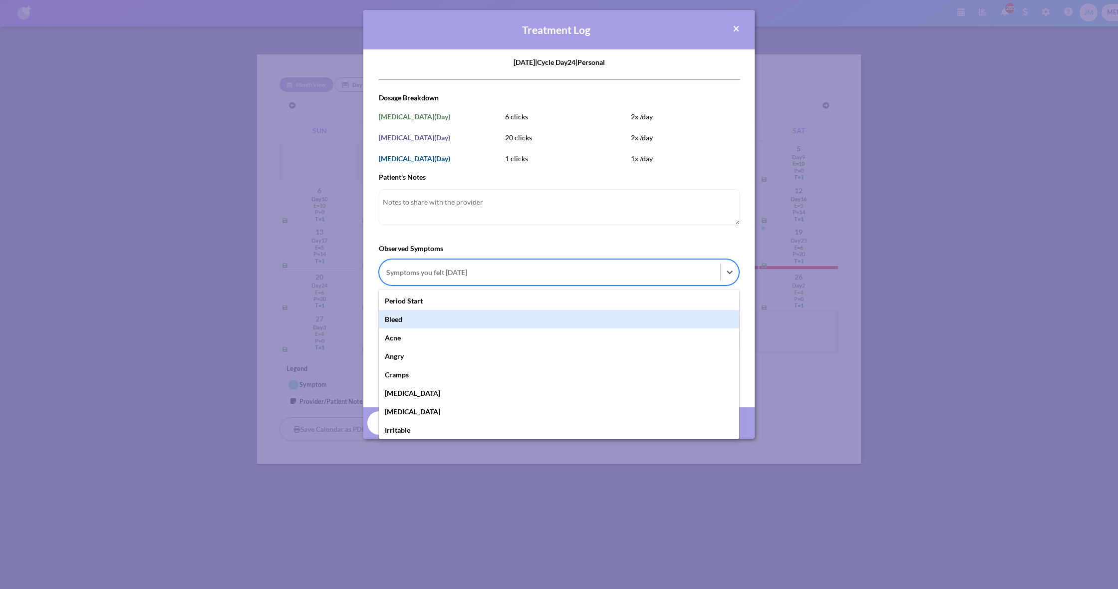
click at [714, 314] on div "Bleed" at bounding box center [559, 319] width 360 height 18
click at [388, 278] on input "Observed Symptoms option Bleed focused, 2 of 36. 36 results available. Use Up a…" at bounding box center [386, 272] width 1 height 10
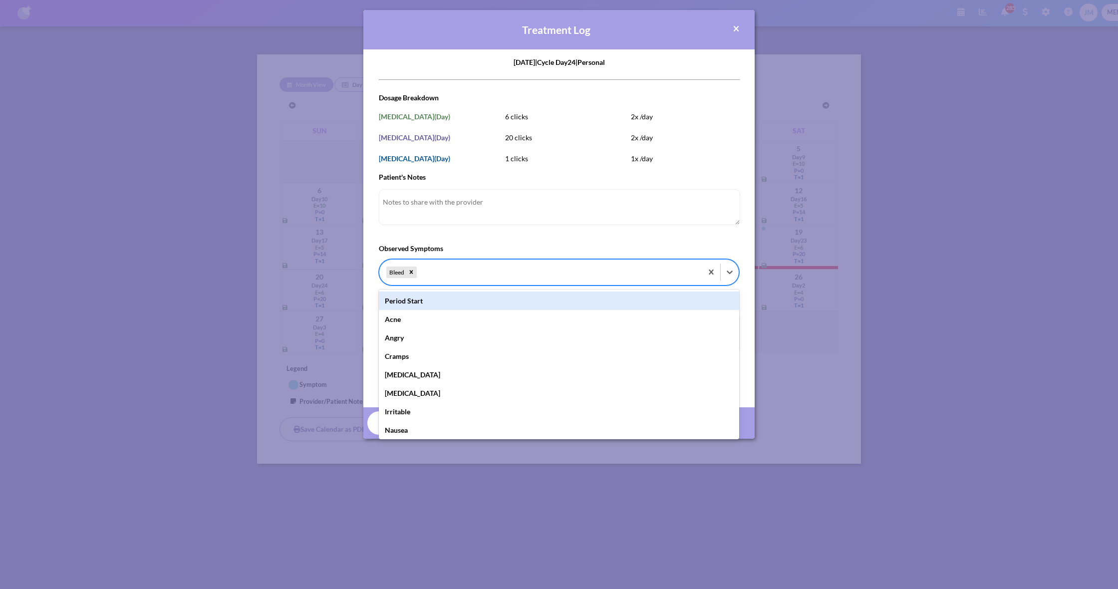
click at [681, 240] on form "[DATE] | Cycle Day 24 | personal 22477f37-0440-4008-8cf0-7c827091ab4b [DATE]T00…" at bounding box center [559, 220] width 360 height 327
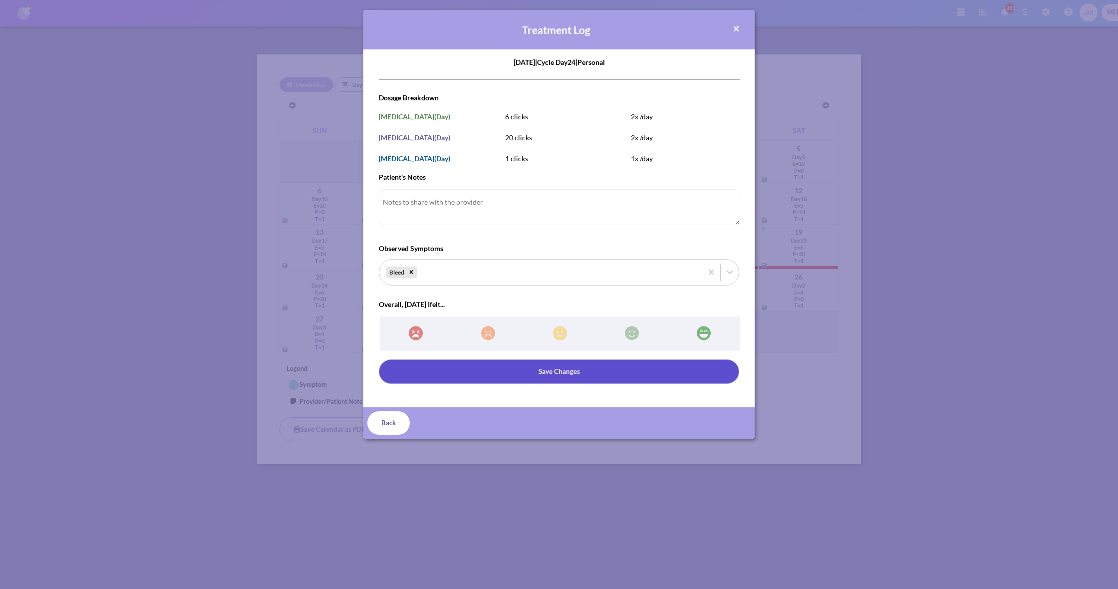
click at [648, 369] on button "Save Changes" at bounding box center [559, 371] width 360 height 24
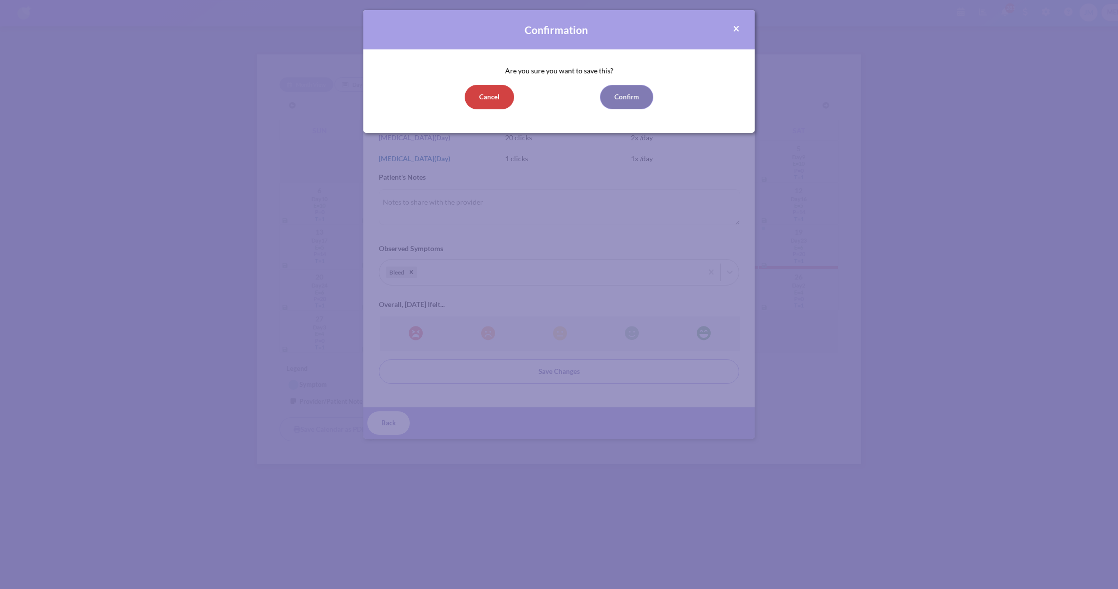
click at [621, 96] on button "Confirm" at bounding box center [626, 97] width 53 height 24
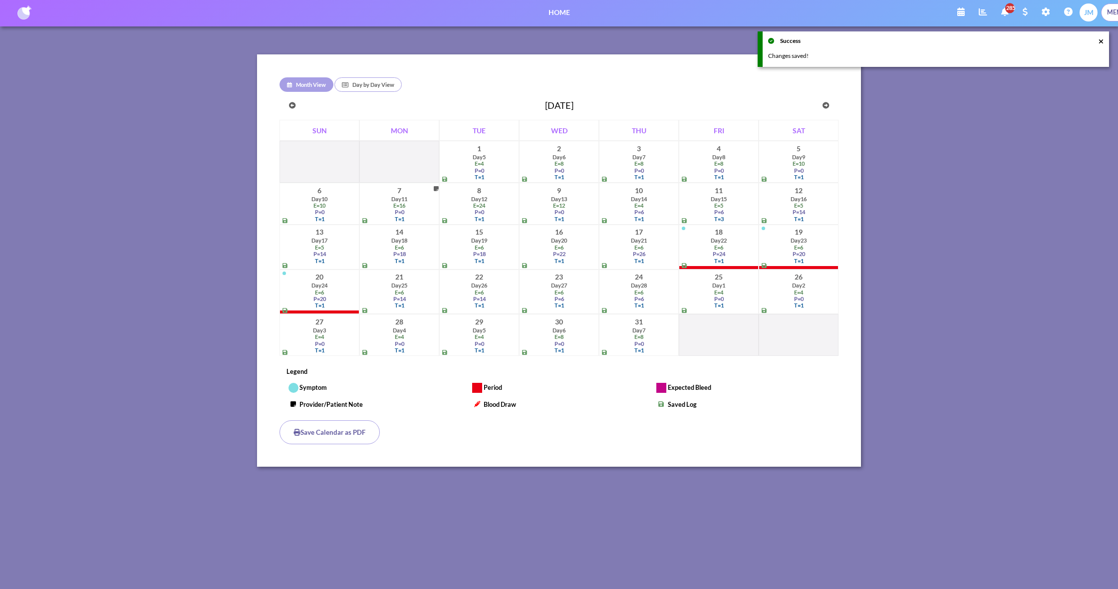
click at [415, 289] on div "E = 6" at bounding box center [399, 292] width 75 height 6
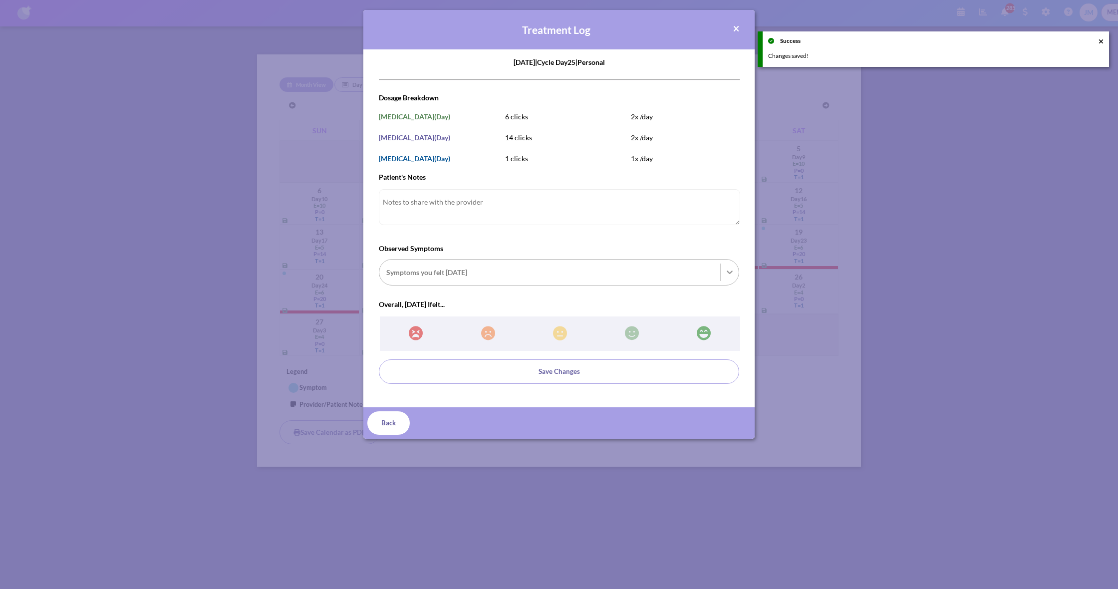
click at [732, 272] on icon at bounding box center [730, 272] width 6 height 3
click at [388, 272] on input "Observed Symptoms Symptoms you felt [DATE]" at bounding box center [386, 272] width 1 height 10
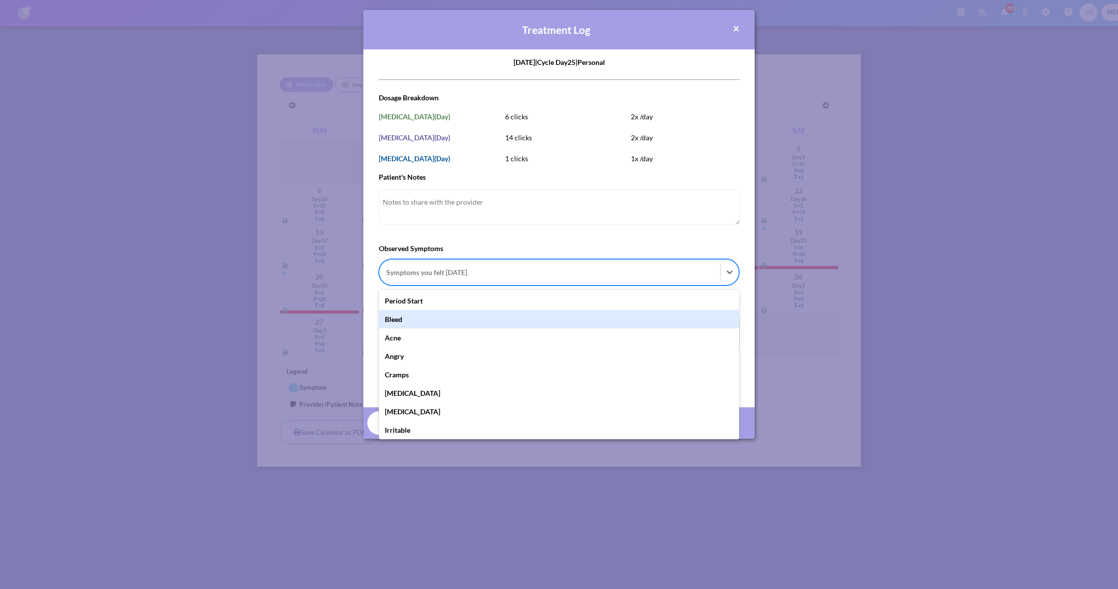
click at [689, 315] on div "Bleed" at bounding box center [559, 319] width 360 height 18
click at [388, 278] on input "Observed Symptoms option Bleed focused, 2 of 36. 36 results available. Use Up a…" at bounding box center [386, 272] width 1 height 10
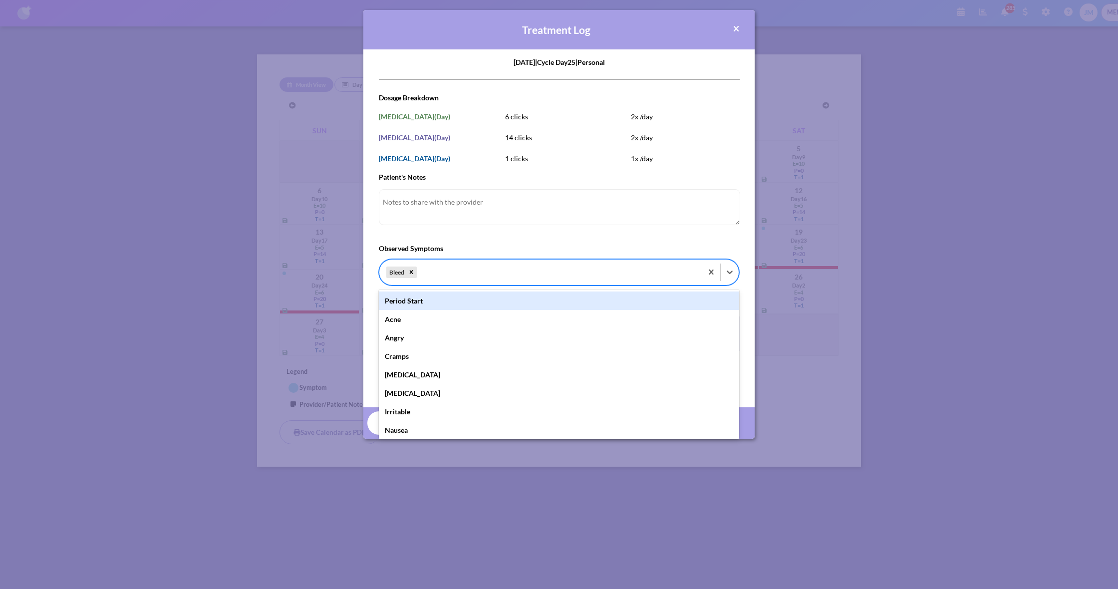
click at [604, 241] on form "[DATE] | Cycle Day 25 | personal 4b558b14-542d-4f8a-b36f-0748fc63148f [DATE]T00…" at bounding box center [559, 220] width 360 height 327
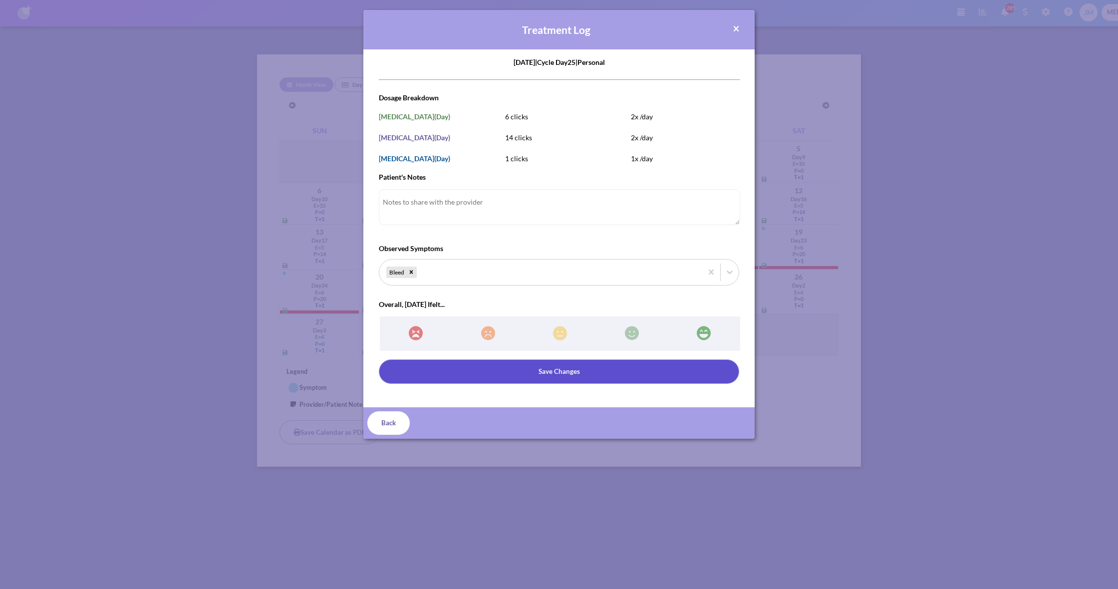
click at [612, 375] on button "Save Changes" at bounding box center [559, 371] width 360 height 24
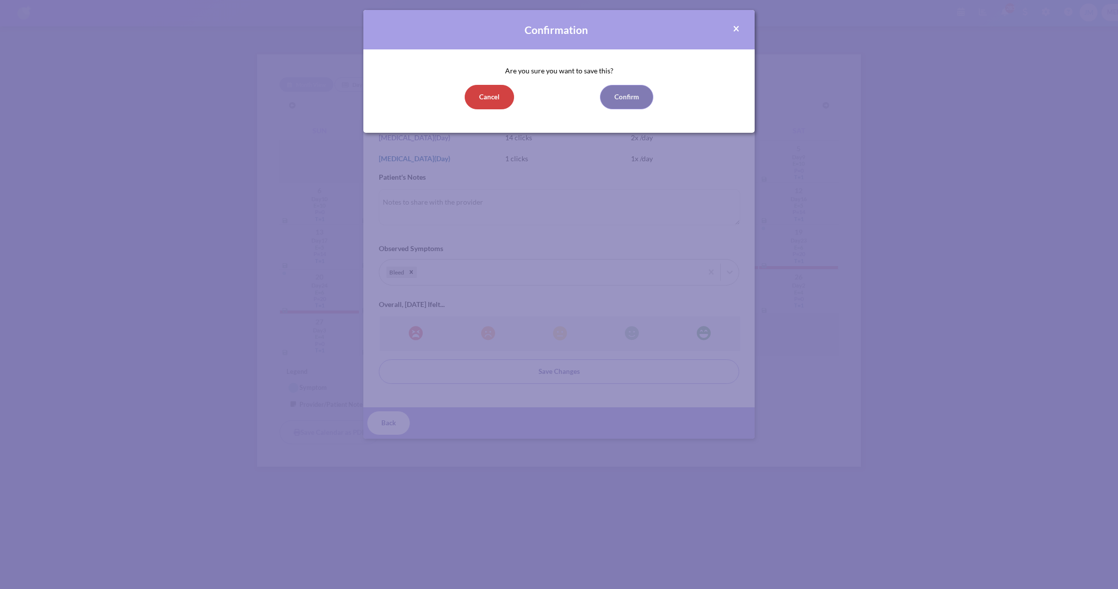
click at [624, 95] on button "Confirm" at bounding box center [626, 97] width 53 height 24
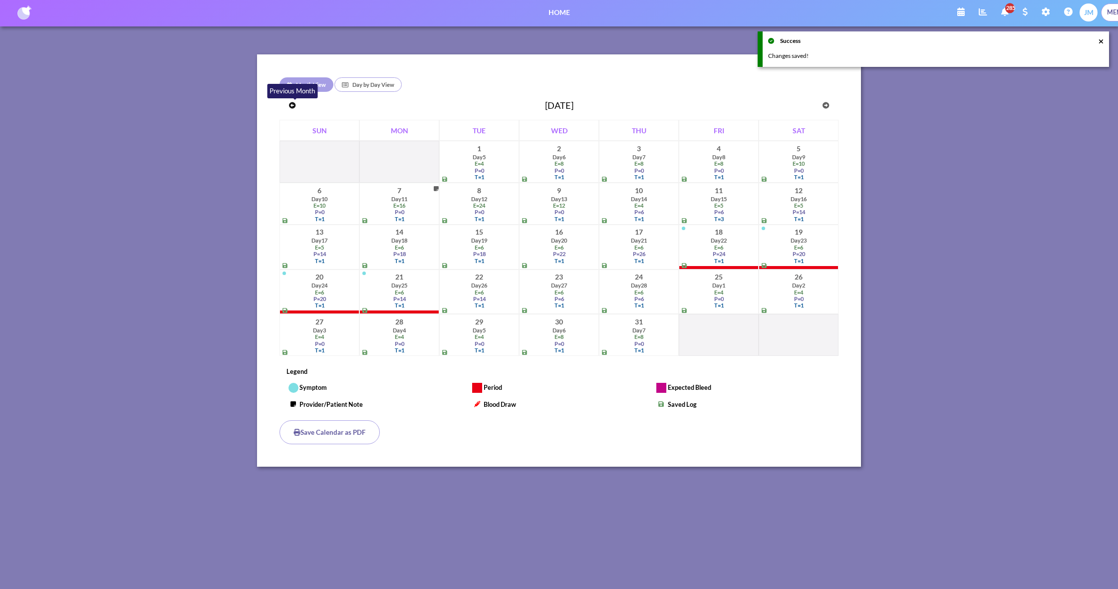
click at [293, 106] on button "button" at bounding box center [292, 105] width 20 height 23
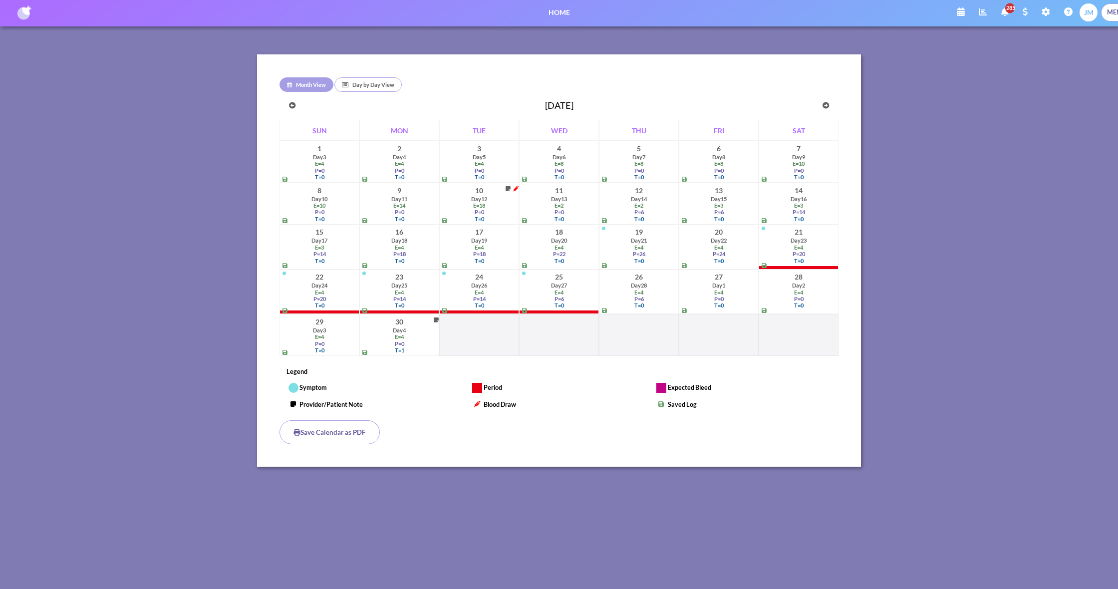
click at [293, 106] on button "button" at bounding box center [292, 105] width 20 height 23
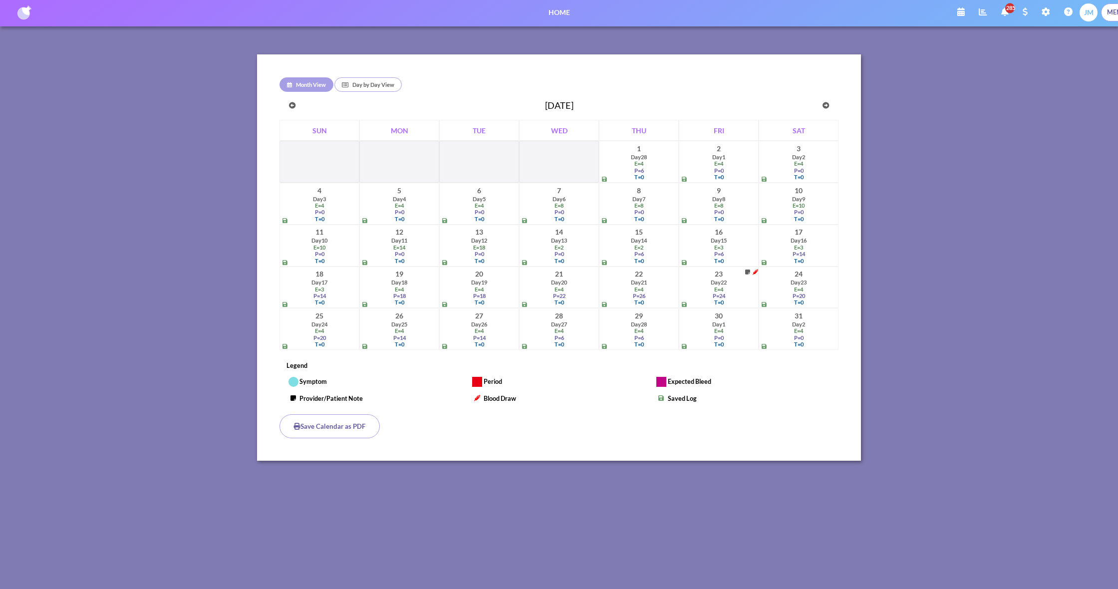
click at [293, 106] on button "button" at bounding box center [292, 105] width 20 height 23
